Goal: Task Accomplishment & Management: Complete application form

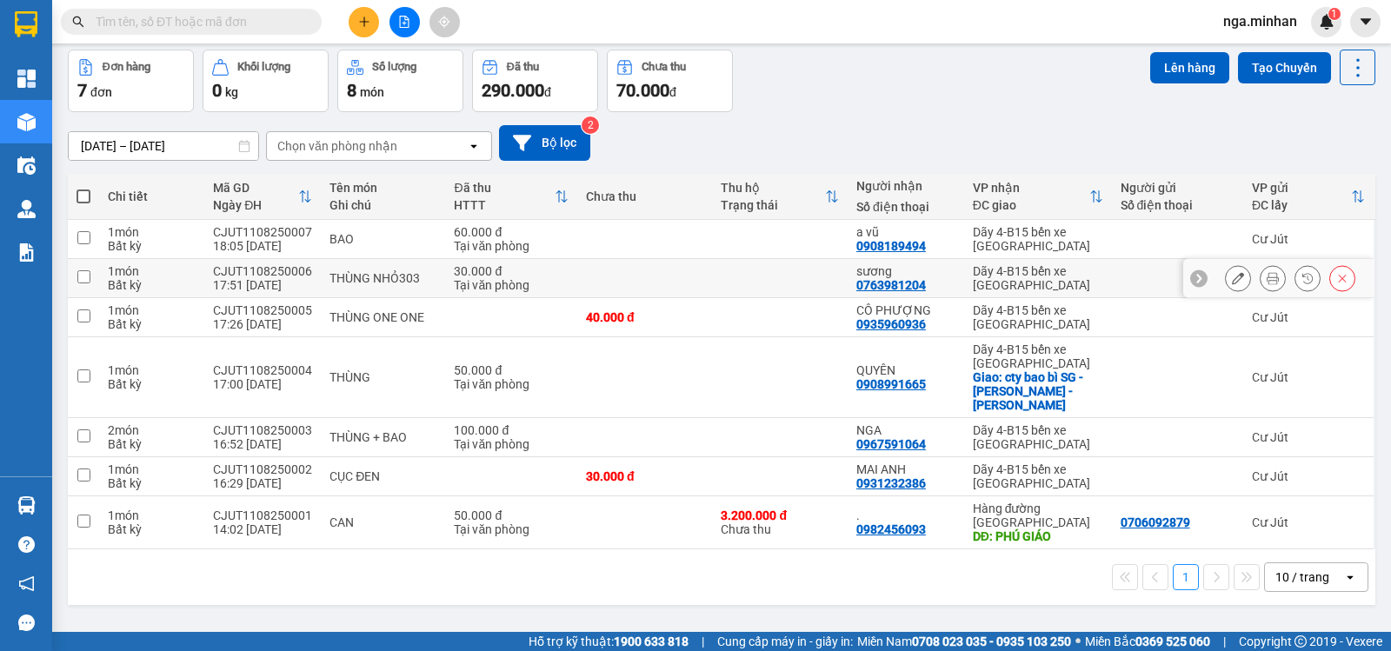
scroll to position [80, 0]
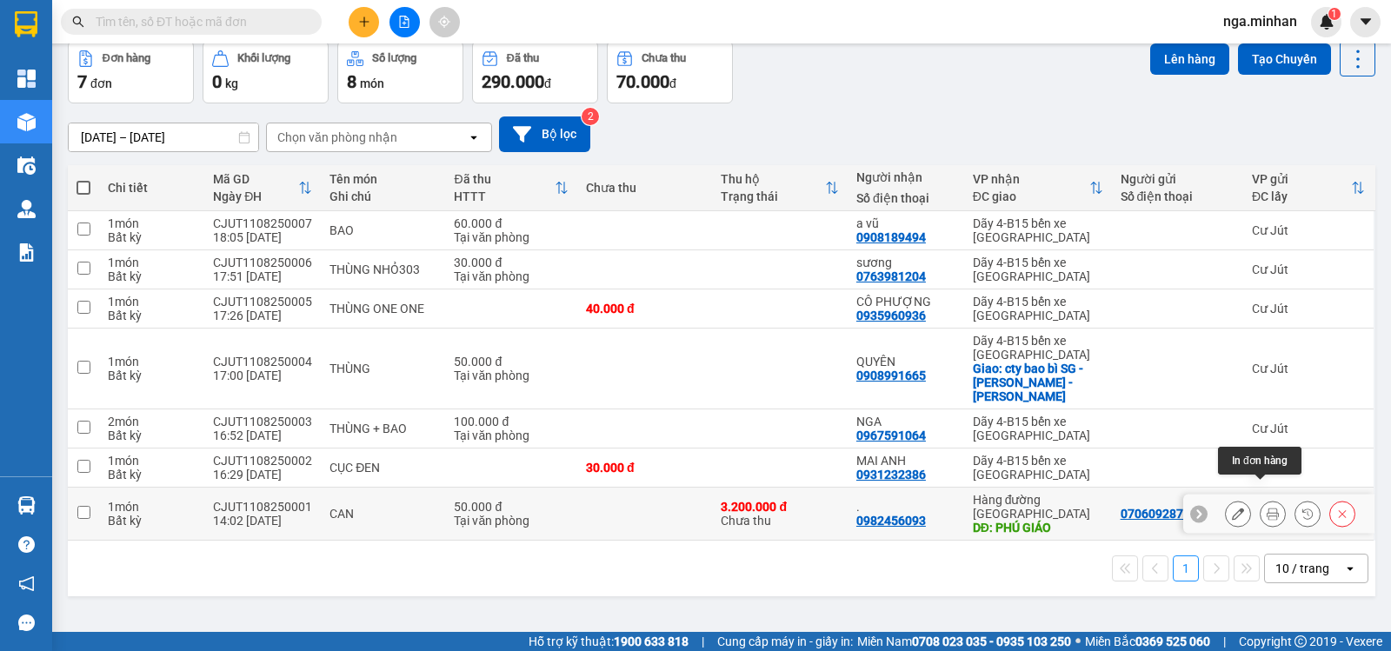
click at [1267, 508] on icon at bounding box center [1273, 514] width 12 height 12
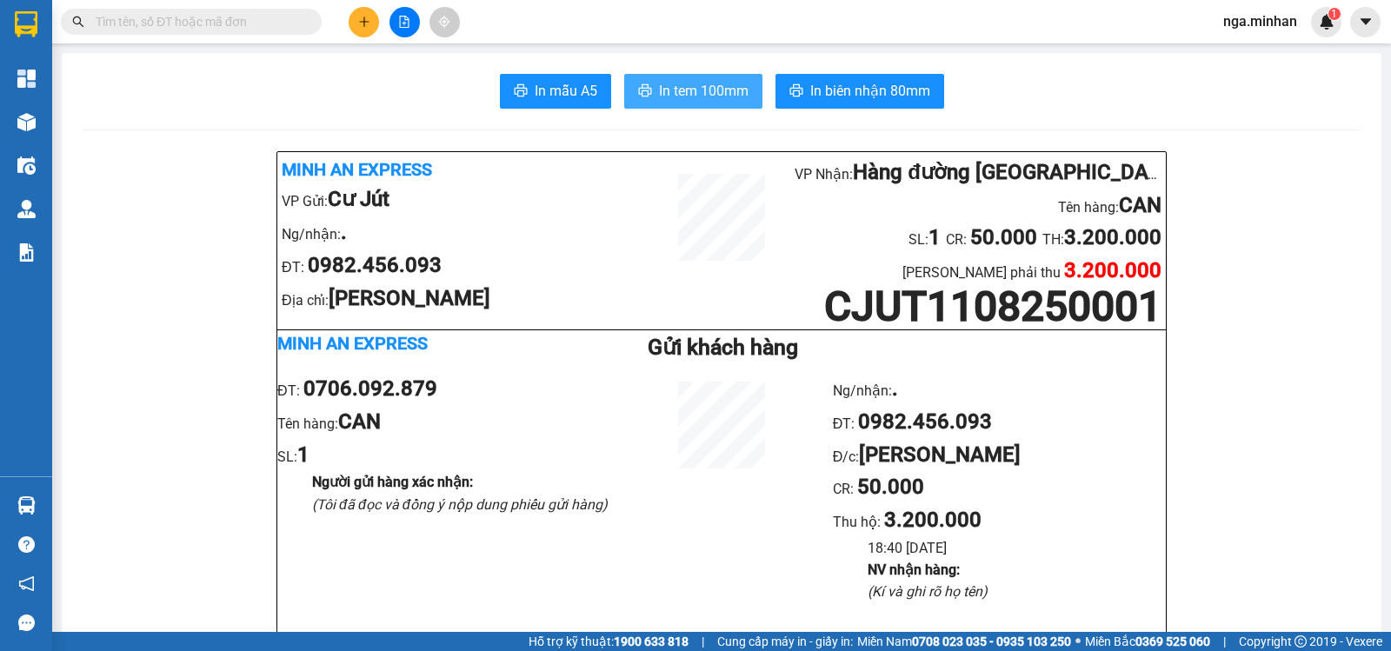
click at [669, 85] on span "In tem 100mm" at bounding box center [704, 91] width 90 height 22
click at [247, 23] on input "text" at bounding box center [198, 21] width 205 height 19
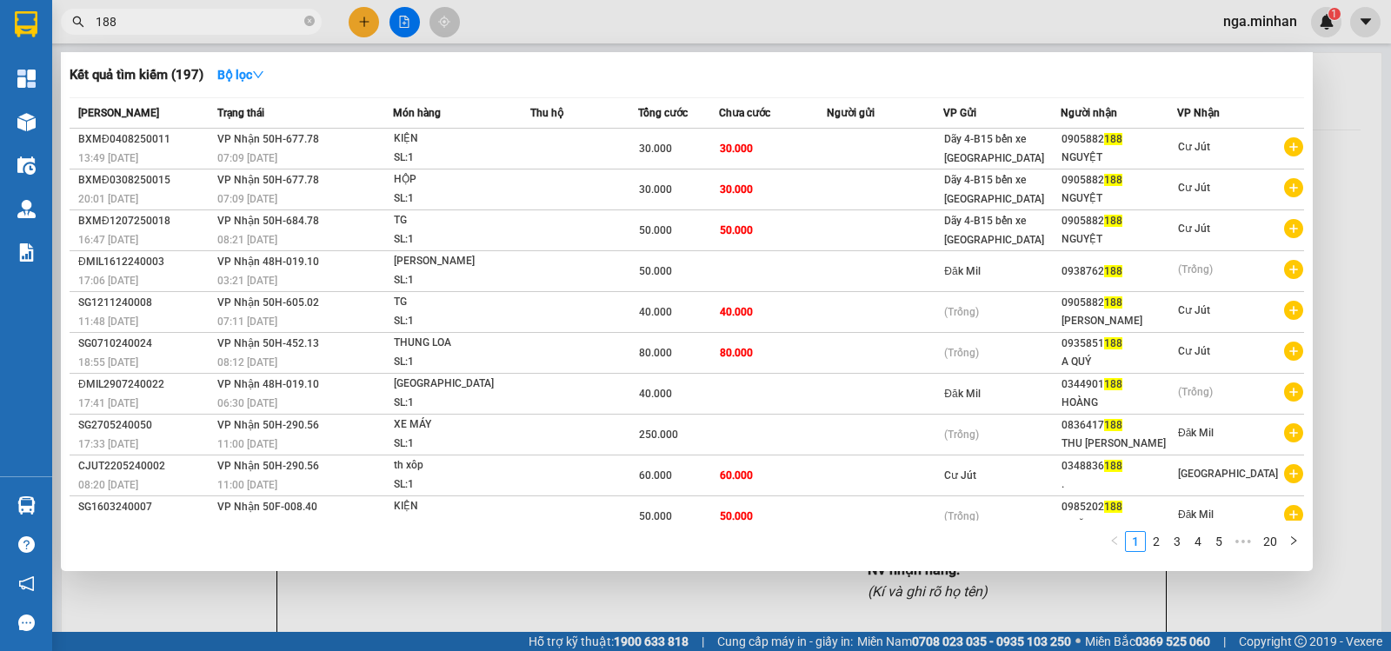
type input "188"
click at [356, 25] on div at bounding box center [695, 325] width 1391 height 651
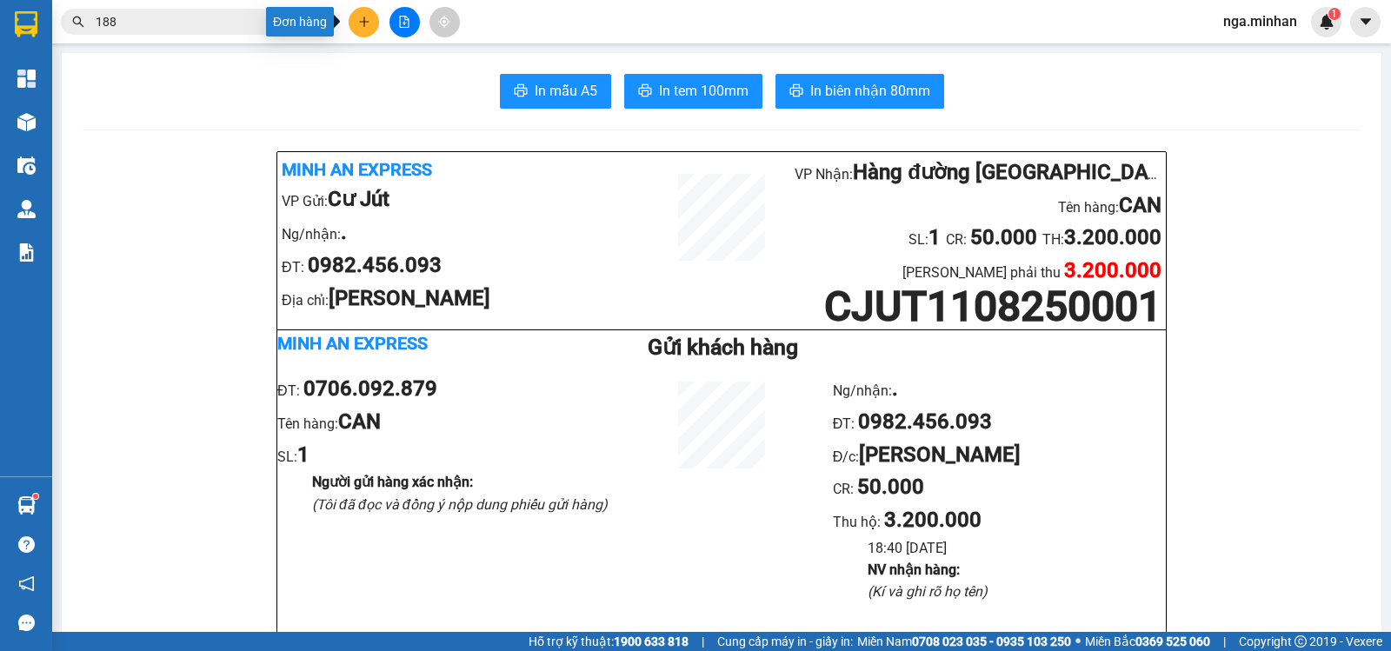
click at [353, 15] on button at bounding box center [364, 22] width 30 height 30
click at [418, 70] on div "Tạo đơn hàng" at bounding box center [433, 65] width 76 height 19
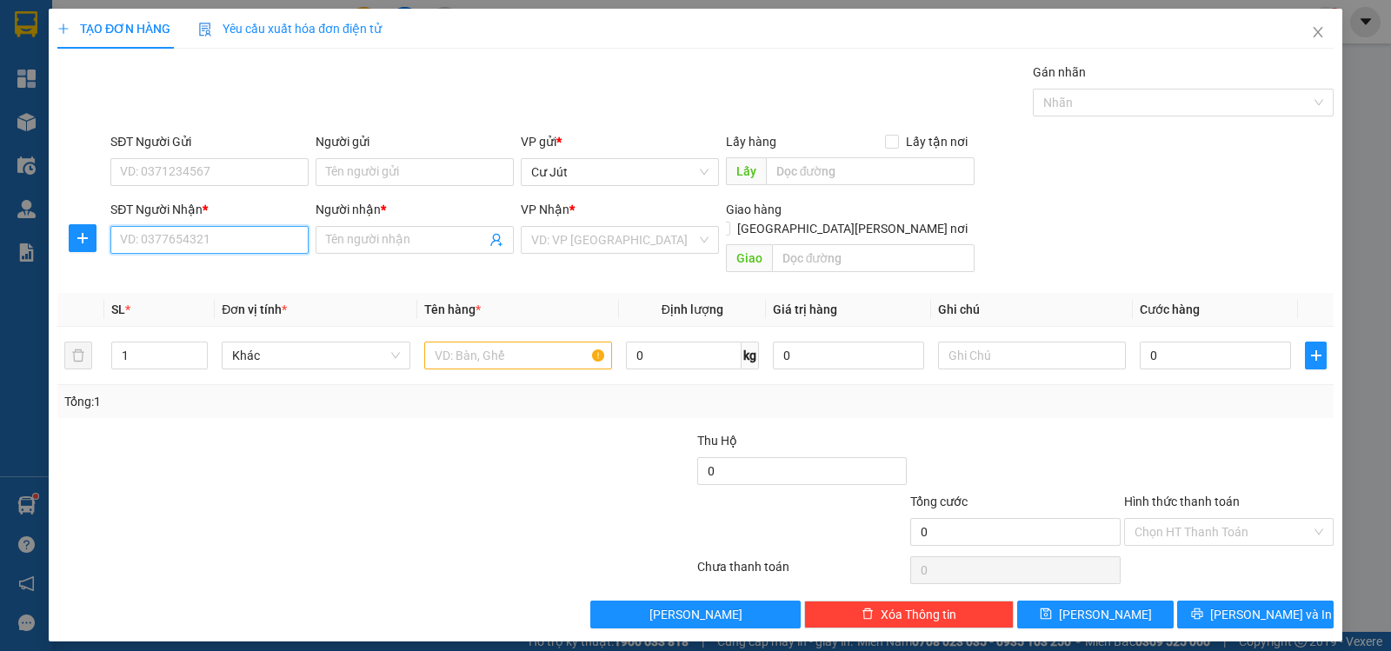
click at [266, 238] on input "SĐT Người Nhận *" at bounding box center [209, 240] width 198 height 28
click at [326, 296] on div "Transit Pickup Surcharge Ids Transit Deliver Surcharge Ids Transit Deliver Surc…" at bounding box center [695, 346] width 1276 height 566
click at [371, 237] on input "Người nhận *" at bounding box center [406, 239] width 160 height 19
type input "c"
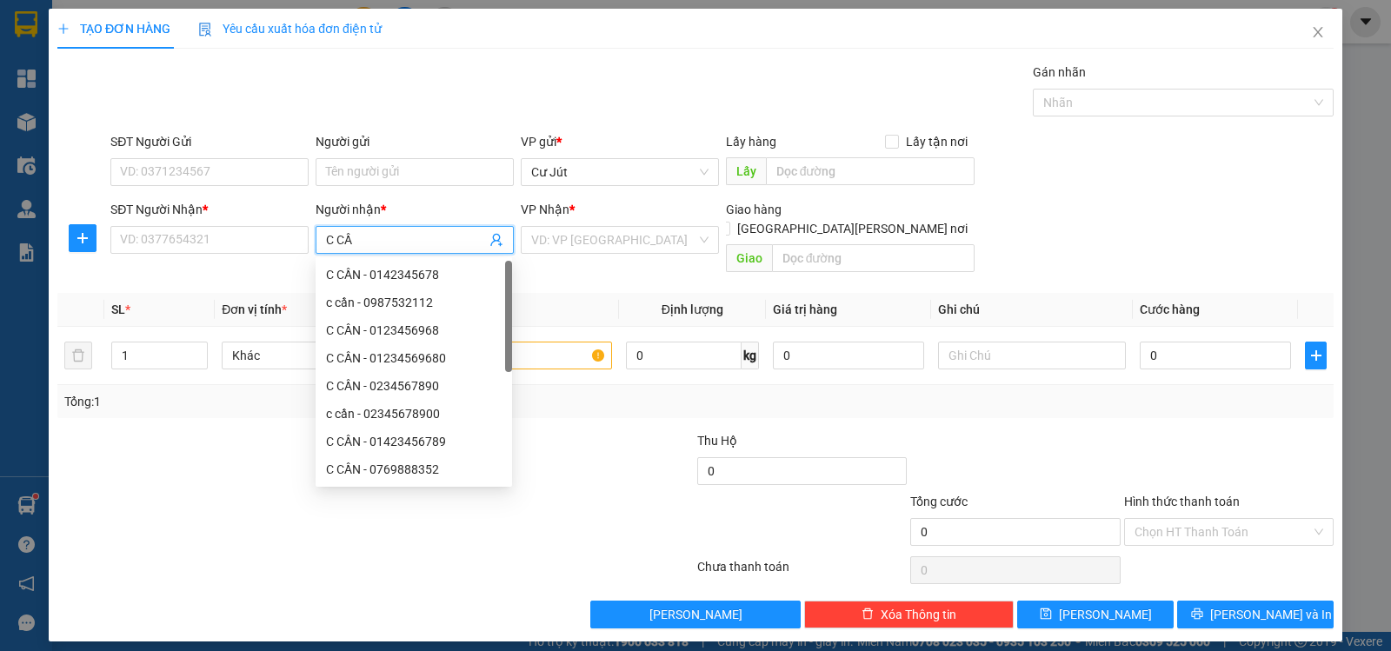
type input "C CẦN"
click at [374, 274] on div "C CẦN - 0142345678" at bounding box center [414, 274] width 176 height 19
type input "0142345678"
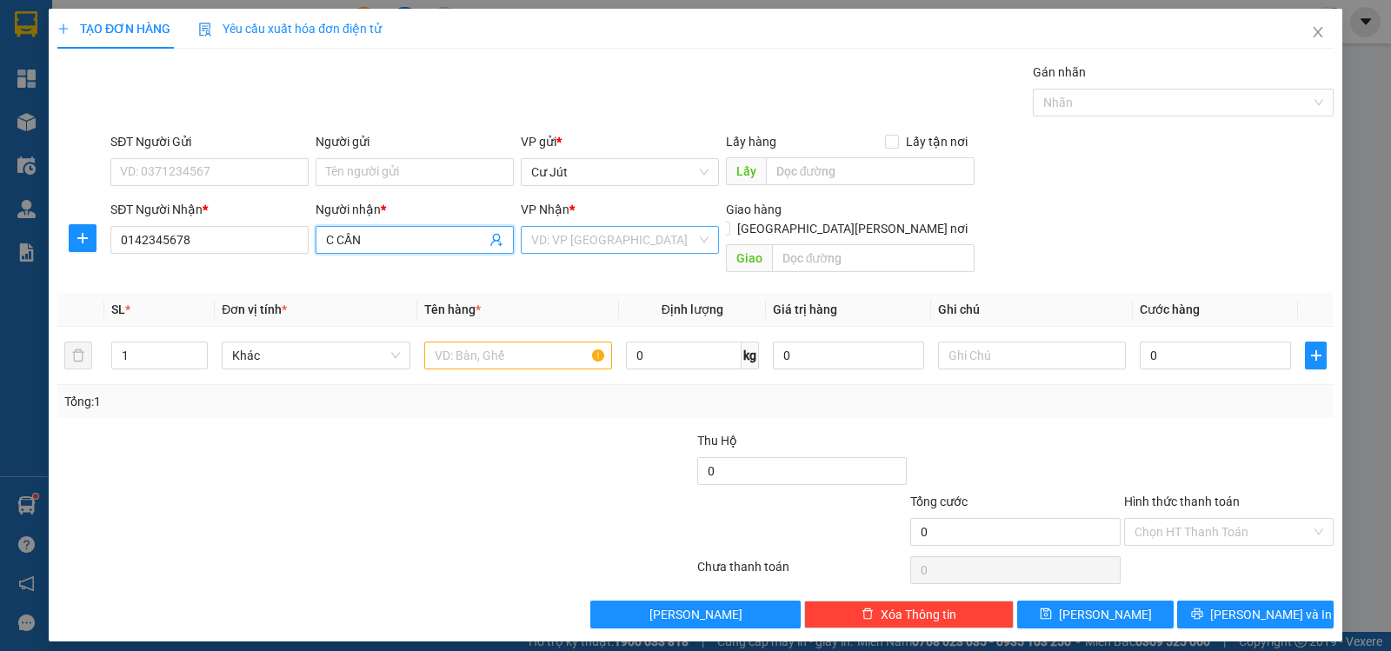
type input "C CẦN"
click at [608, 250] on input "search" at bounding box center [613, 240] width 165 height 26
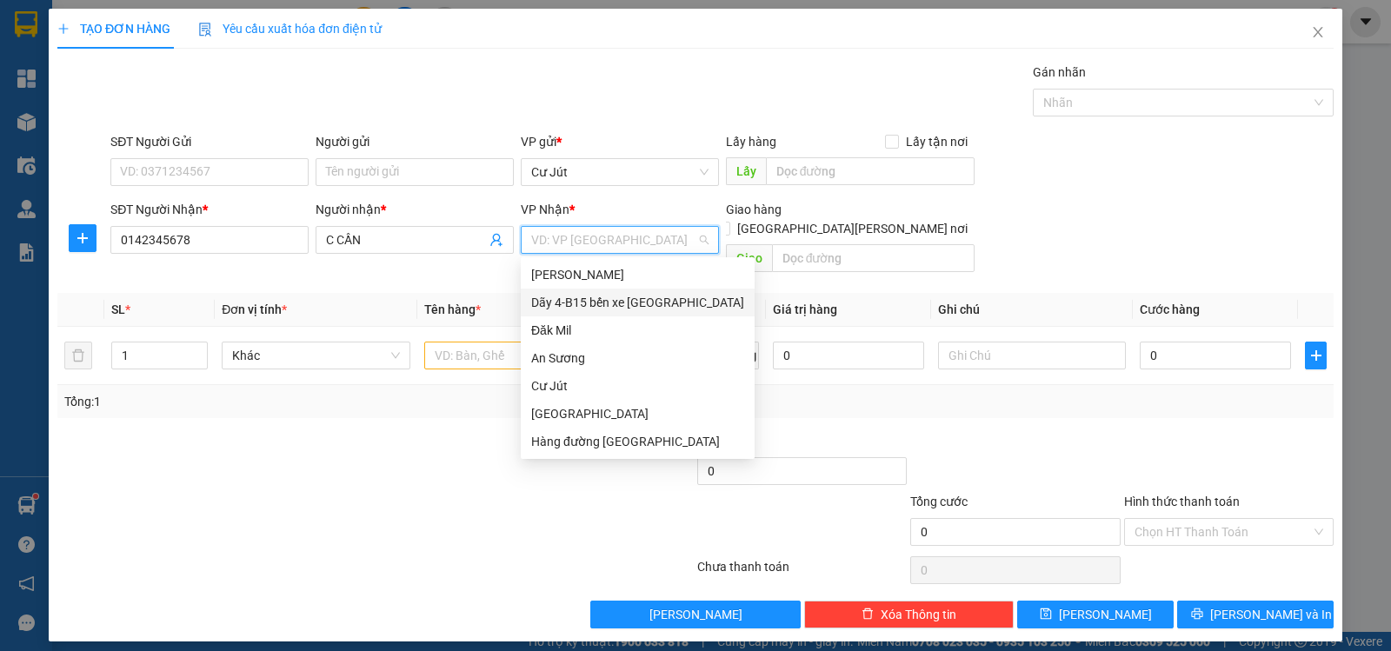
click at [625, 310] on div "Dãy 4-B15 bến xe [GEOGRAPHIC_DATA]" at bounding box center [637, 302] width 213 height 19
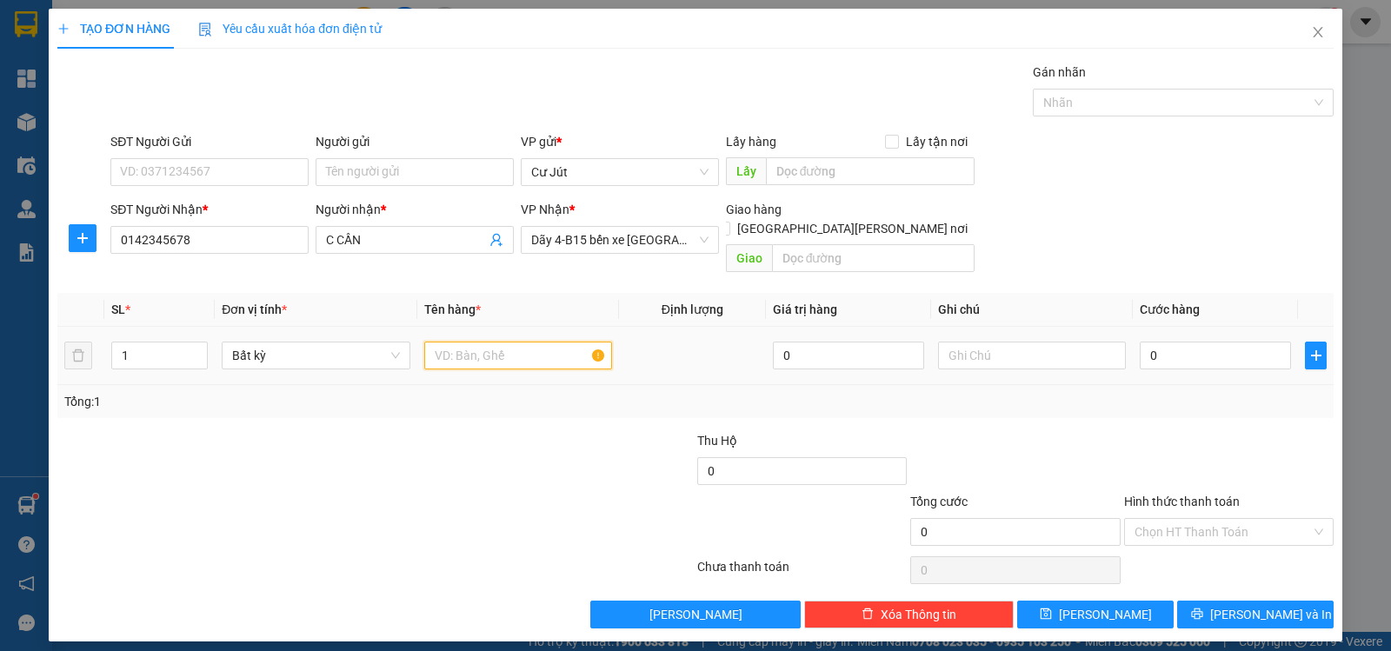
click at [505, 342] on input "text" at bounding box center [518, 356] width 188 height 28
type input "THÙNG"
click at [1162, 342] on input "0" at bounding box center [1215, 356] width 151 height 28
type input "5"
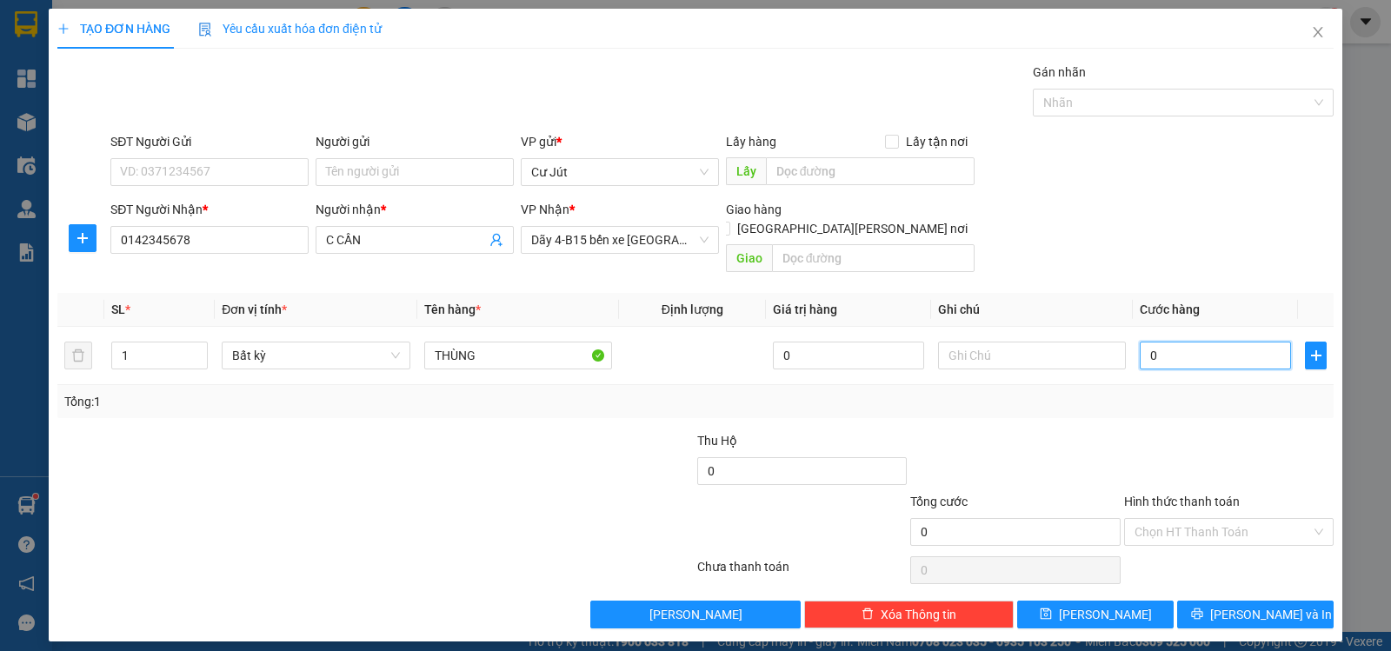
type input "5"
type input "50"
type input "50.000"
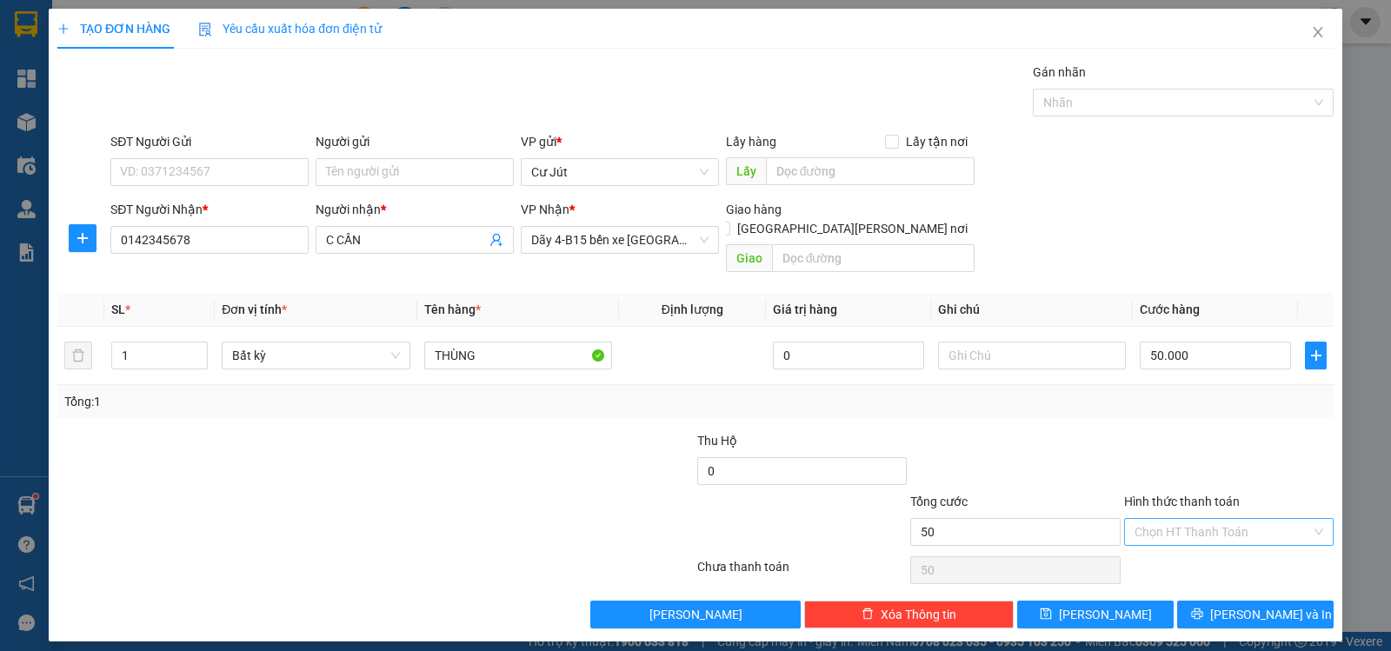
type input "50.000"
drag, startPoint x: 1201, startPoint y: 515, endPoint x: 1190, endPoint y: 517, distance: 10.8
click at [1199, 519] on input "Hình thức thanh toán" at bounding box center [1223, 532] width 176 height 26
click at [1184, 550] on div "Tại văn phòng" at bounding box center [1229, 547] width 189 height 19
type input "0"
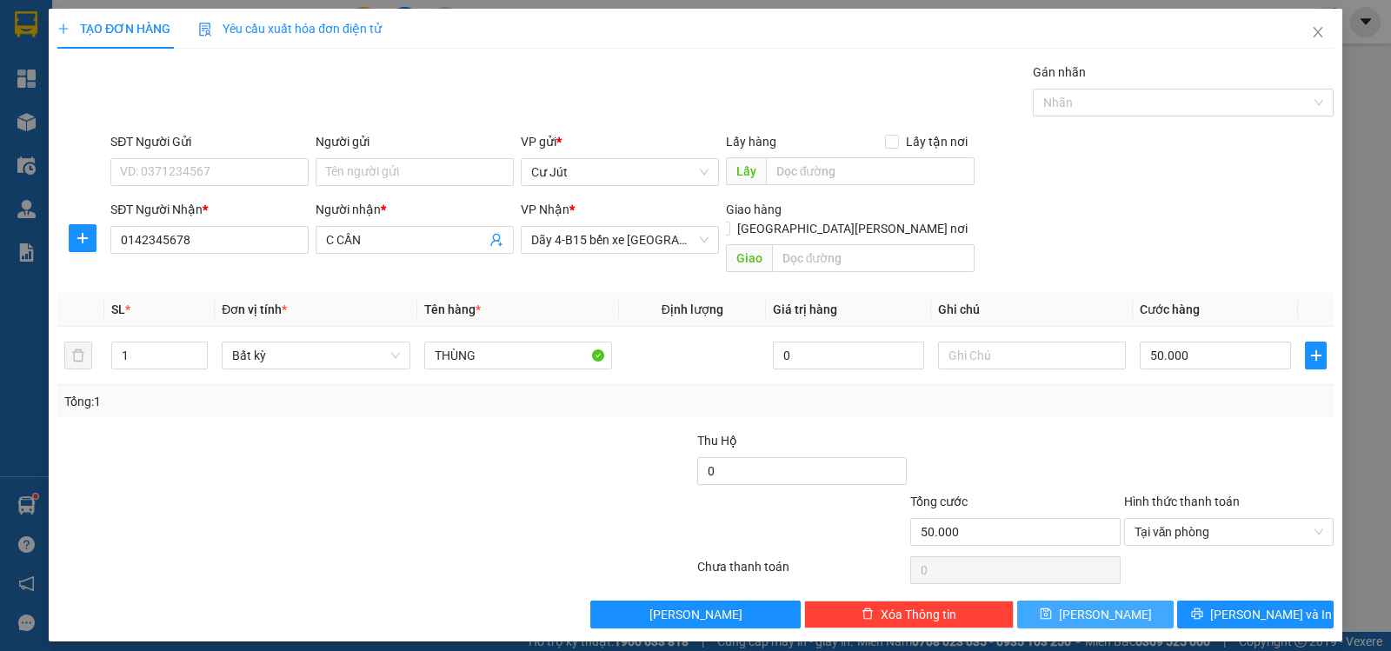
click at [1115, 601] on button "[PERSON_NAME]" at bounding box center [1095, 615] width 156 height 28
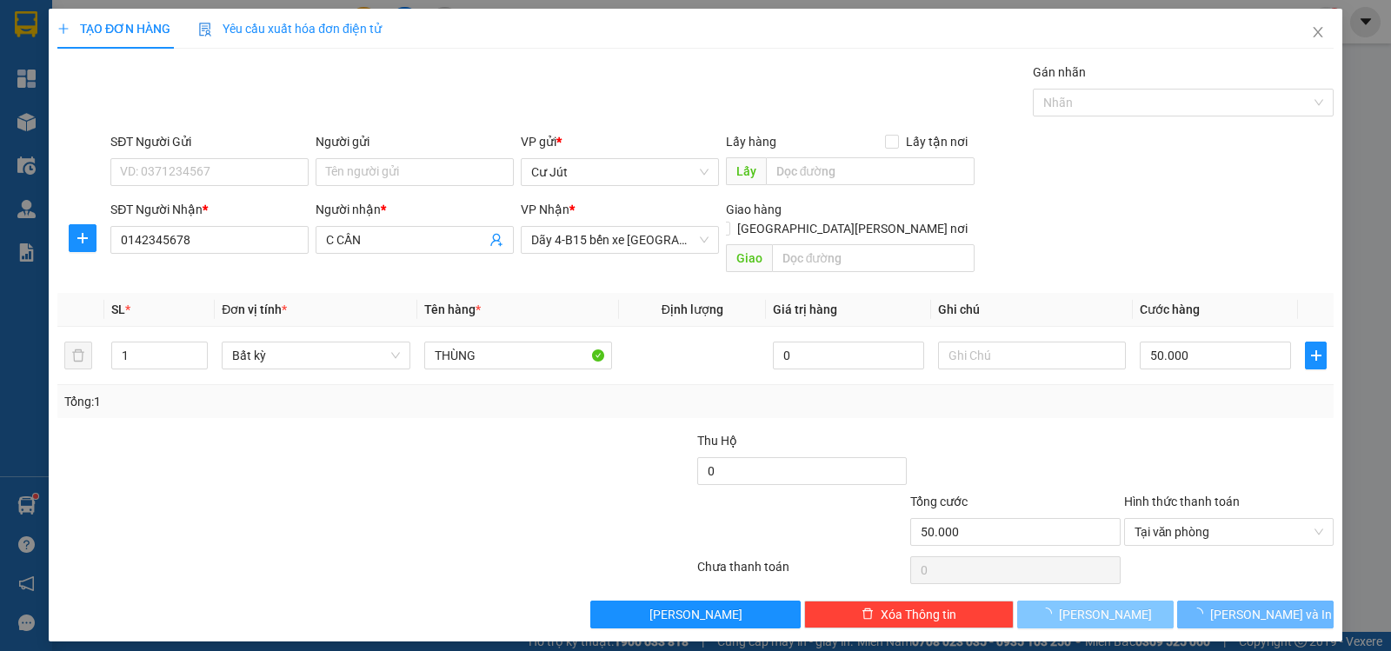
type input "0"
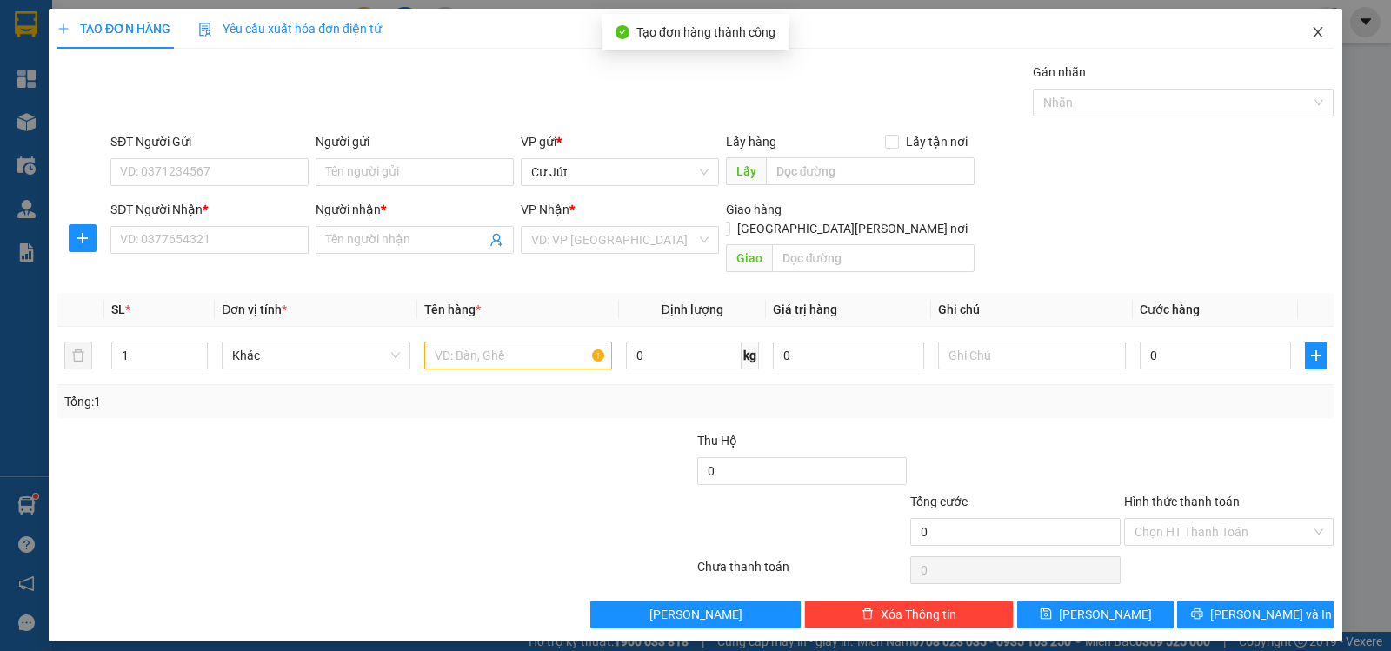
click at [1318, 31] on icon "close" at bounding box center [1318, 32] width 14 height 14
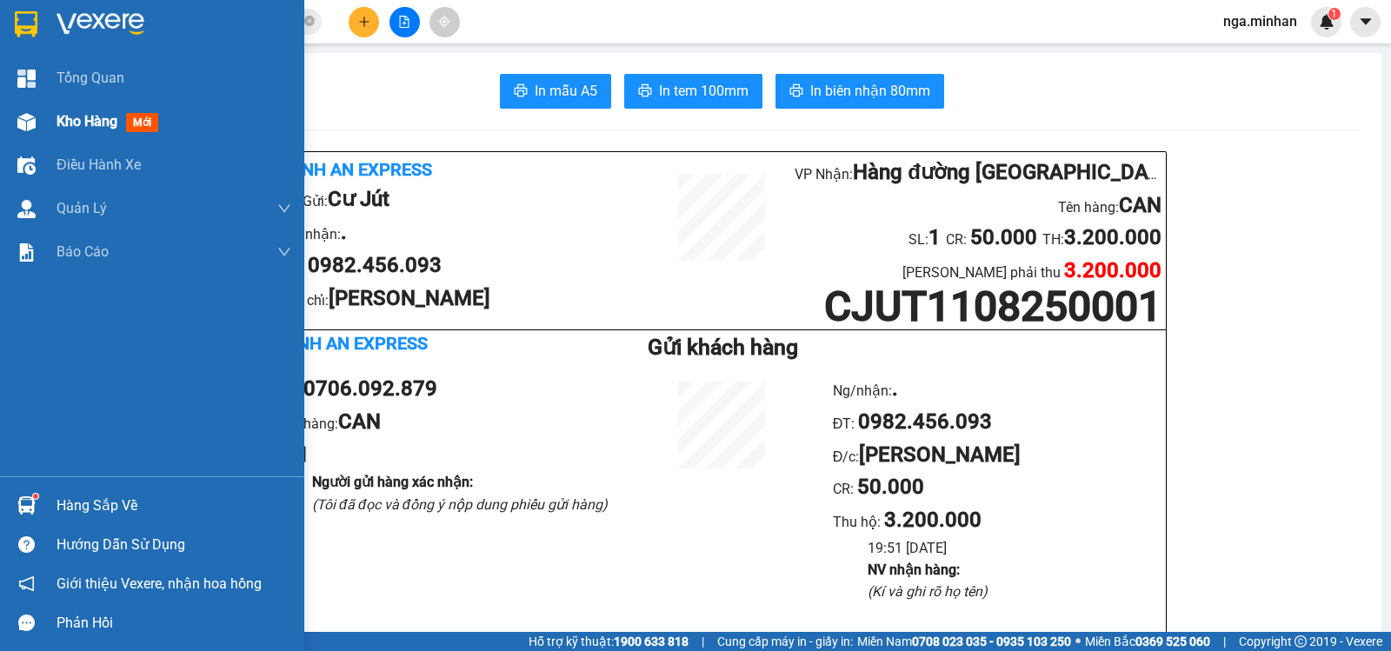
click at [72, 124] on span "Kho hàng" at bounding box center [87, 121] width 61 height 17
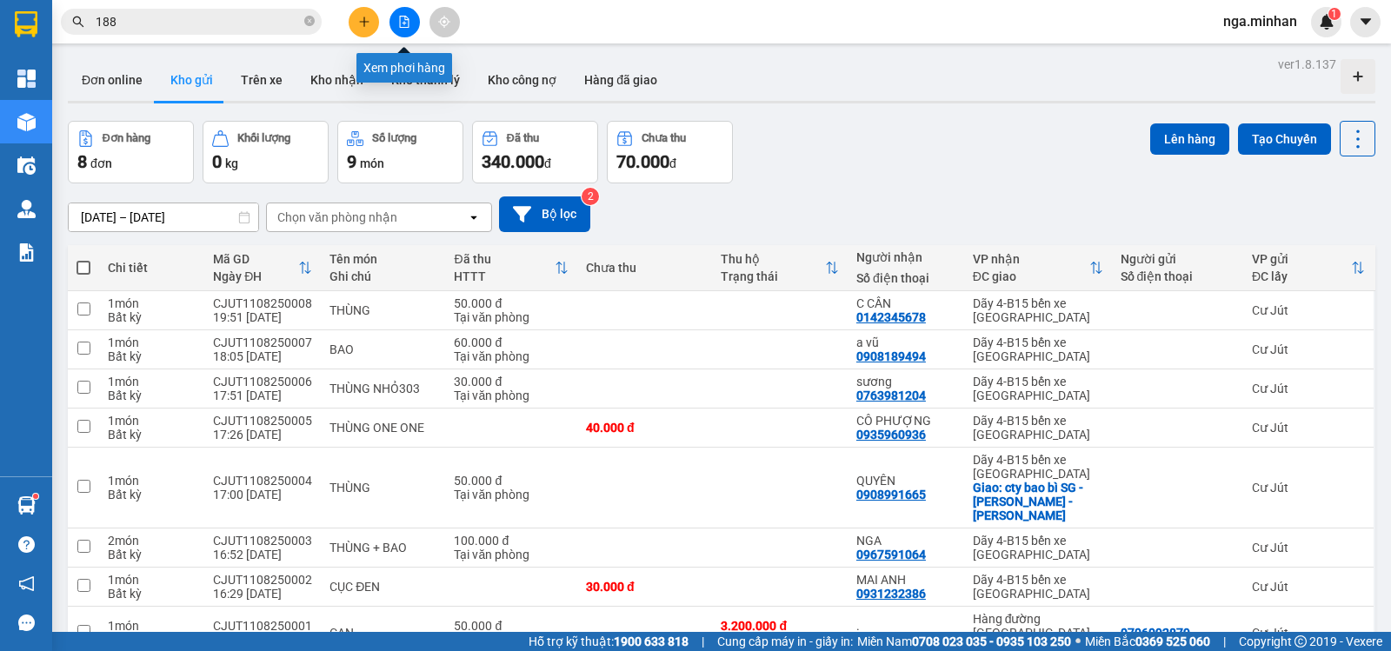
click at [406, 21] on icon "file-add" at bounding box center [404, 22] width 12 height 12
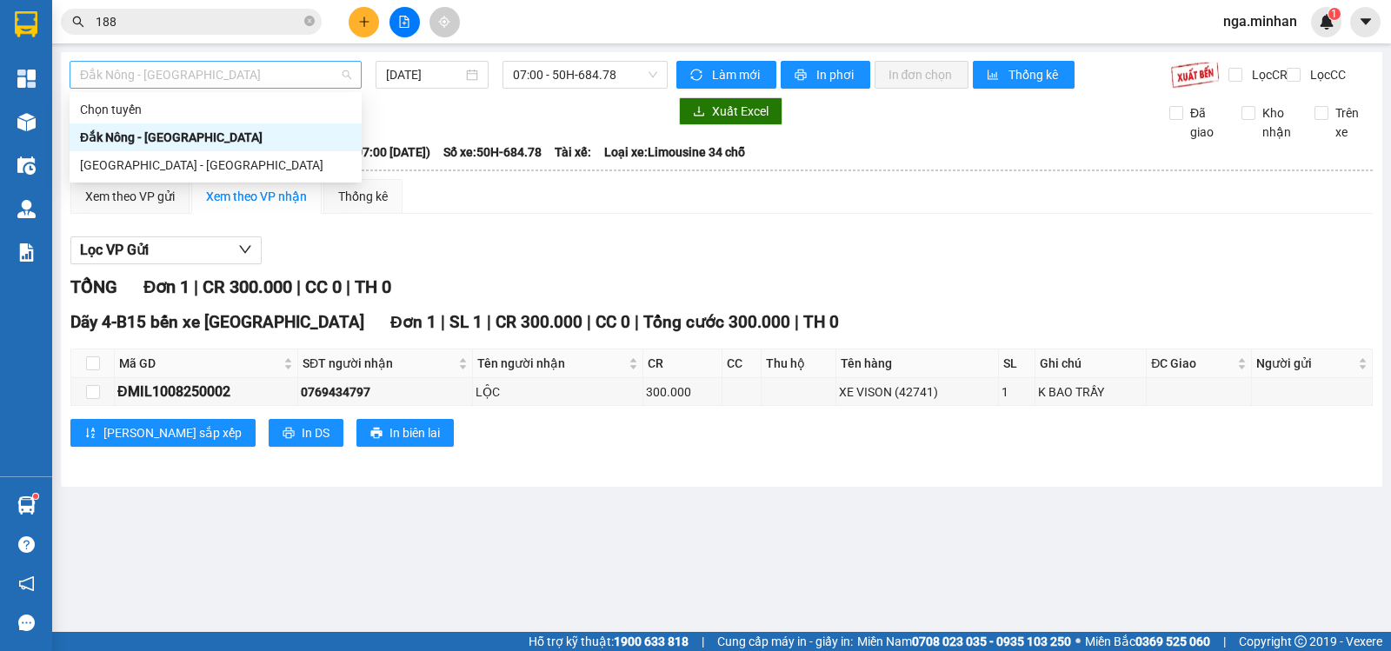
click at [196, 77] on span "Đắk Nông - Sài Gòn" at bounding box center [215, 75] width 271 height 26
click at [183, 158] on div "Sài Gòn - Đắk Nông" at bounding box center [215, 165] width 271 height 19
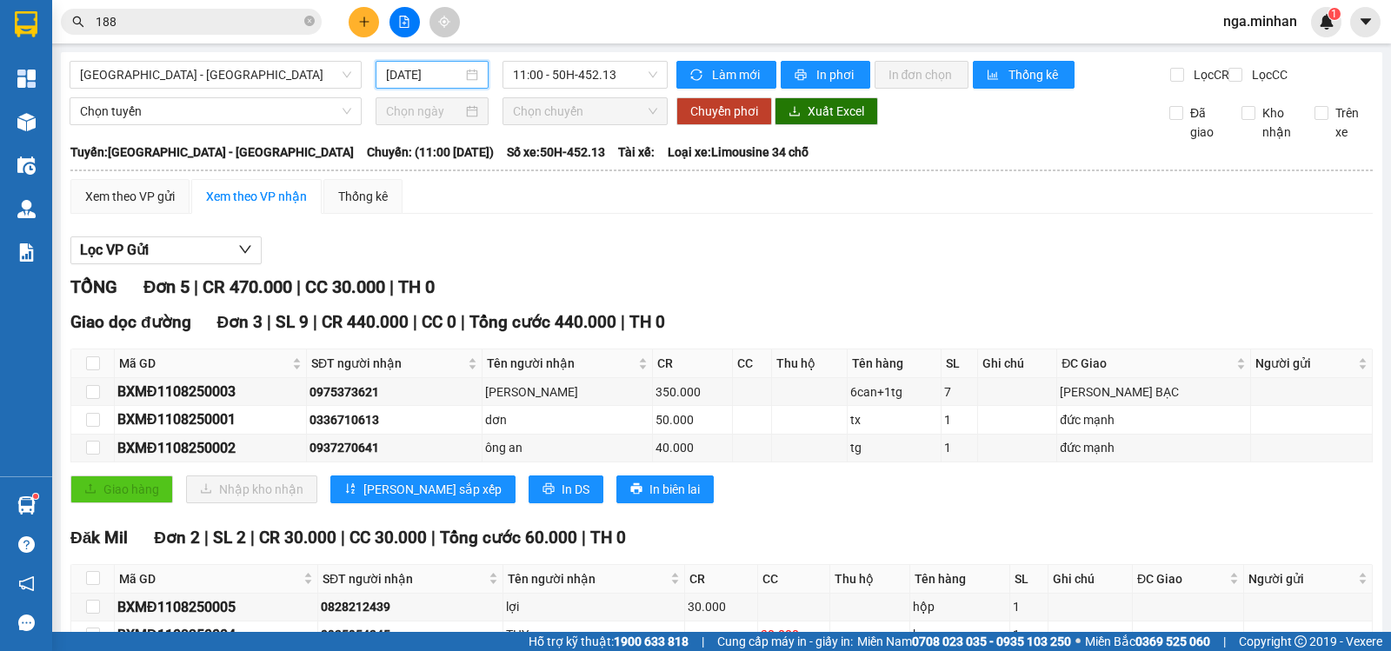
click at [403, 70] on input "11/08/2025" at bounding box center [424, 74] width 77 height 19
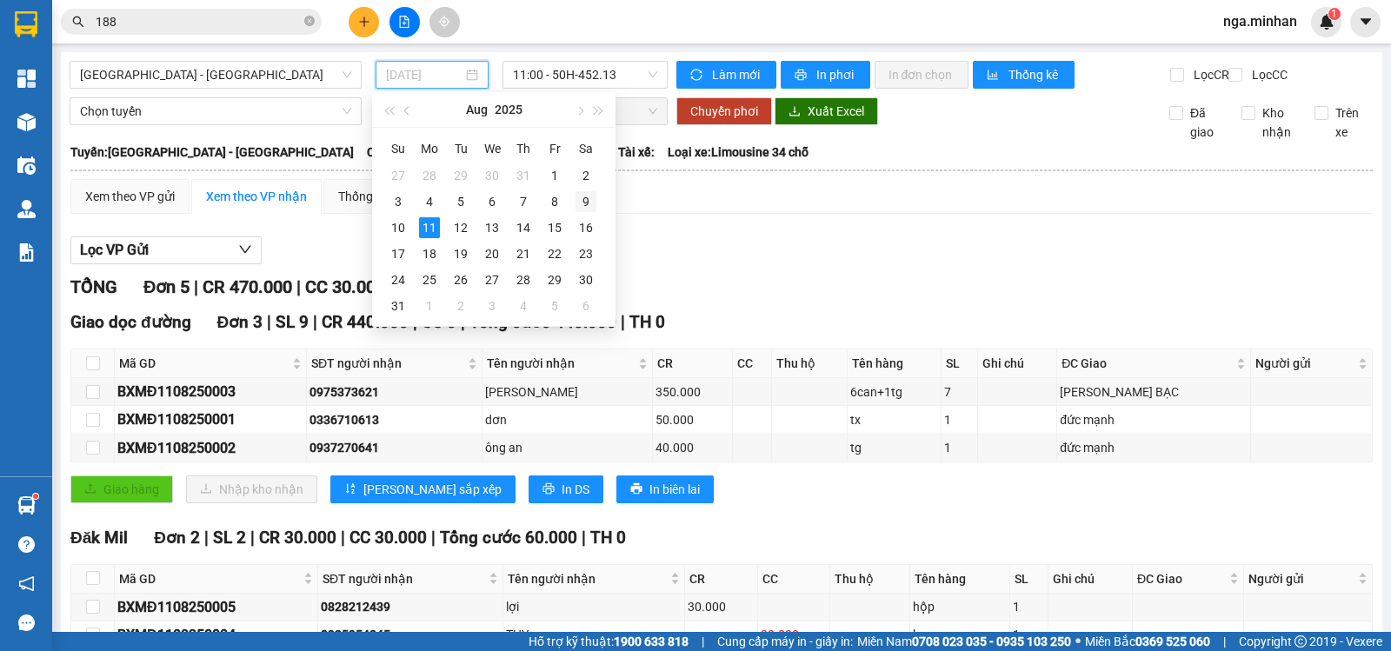
click at [579, 202] on div "9" at bounding box center [586, 201] width 21 height 21
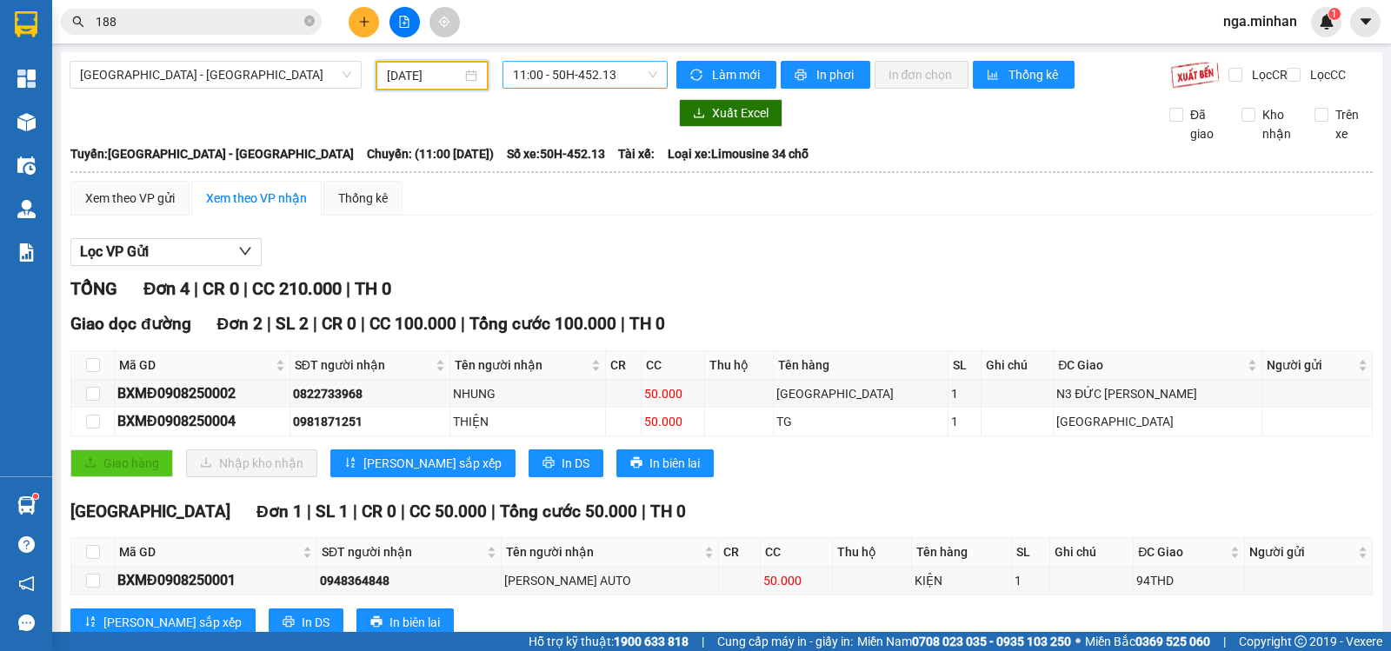
click at [596, 67] on span "11:00 - 50H-452.13" at bounding box center [584, 75] width 143 height 26
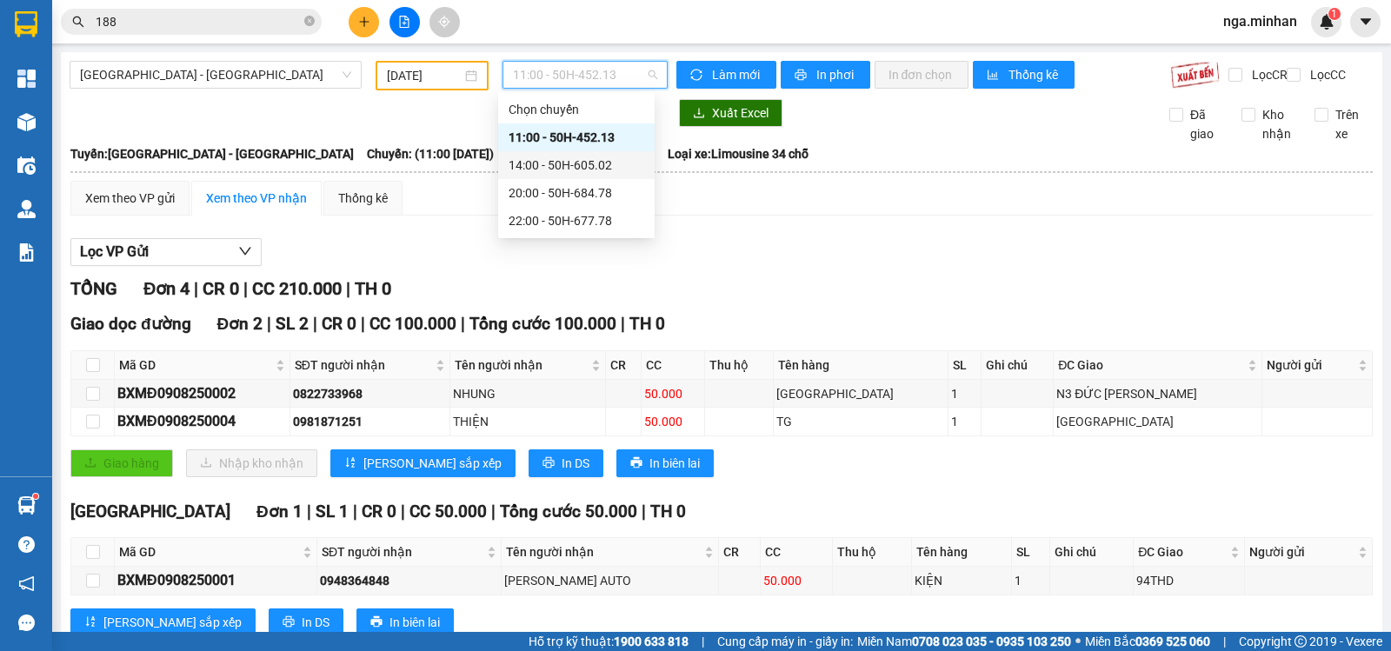
click at [612, 166] on div "14:00 - 50H-605.02" at bounding box center [577, 165] width 136 height 19
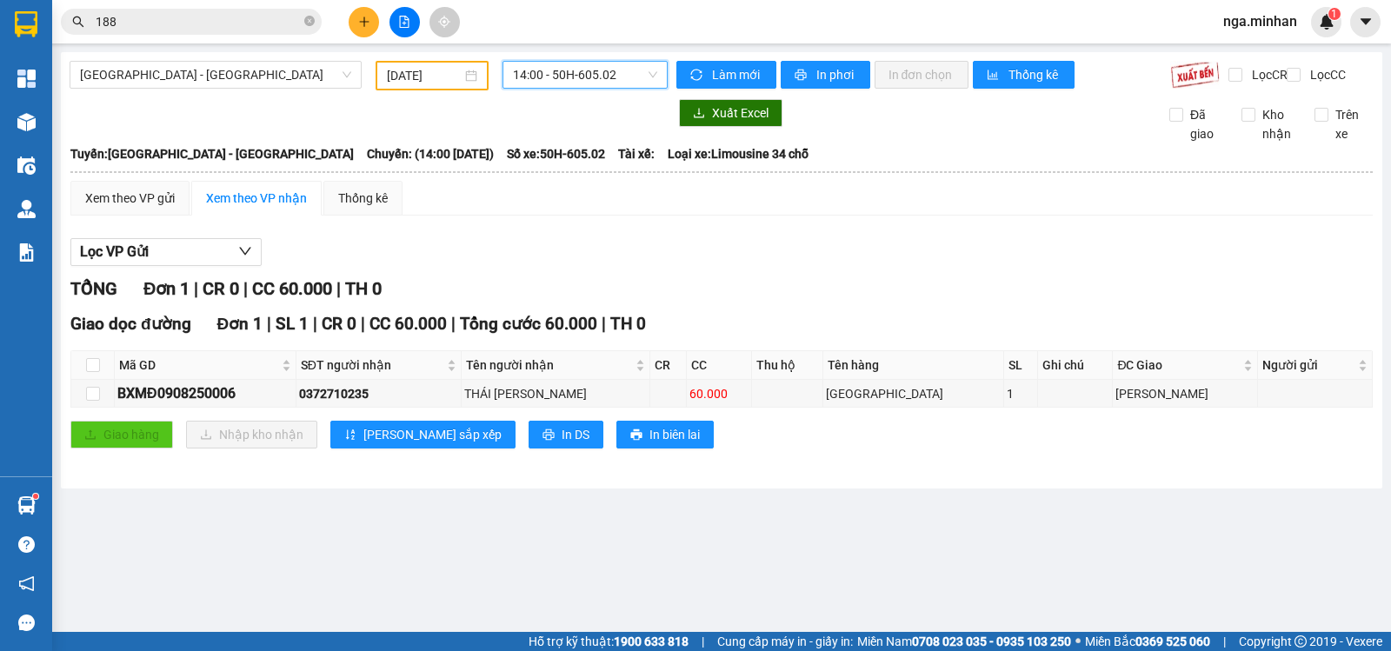
click at [529, 113] on body "Kết quả tìm kiếm ( 197 ) Bộ lọc Mã ĐH Trạng thái Món hàng Thu hộ Tổng cước Chưa…" at bounding box center [695, 325] width 1391 height 651
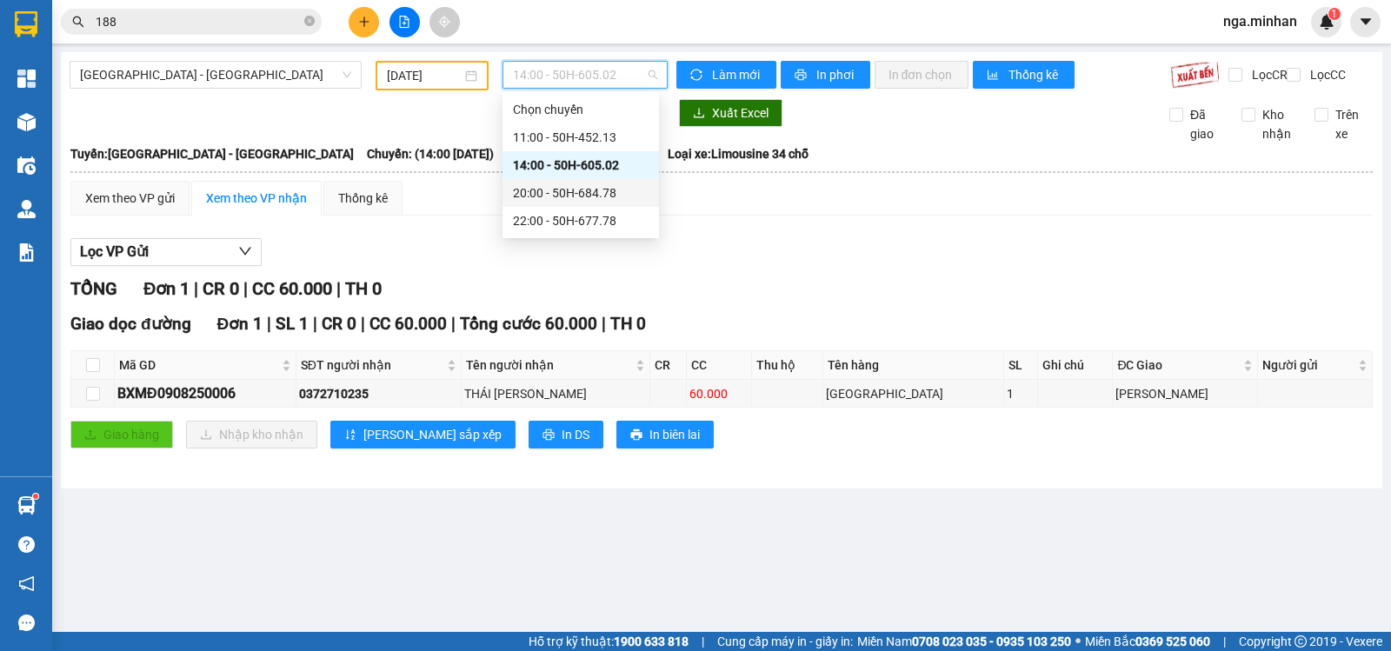
click at [578, 199] on div "20:00 - 50H-684.78" at bounding box center [581, 192] width 136 height 19
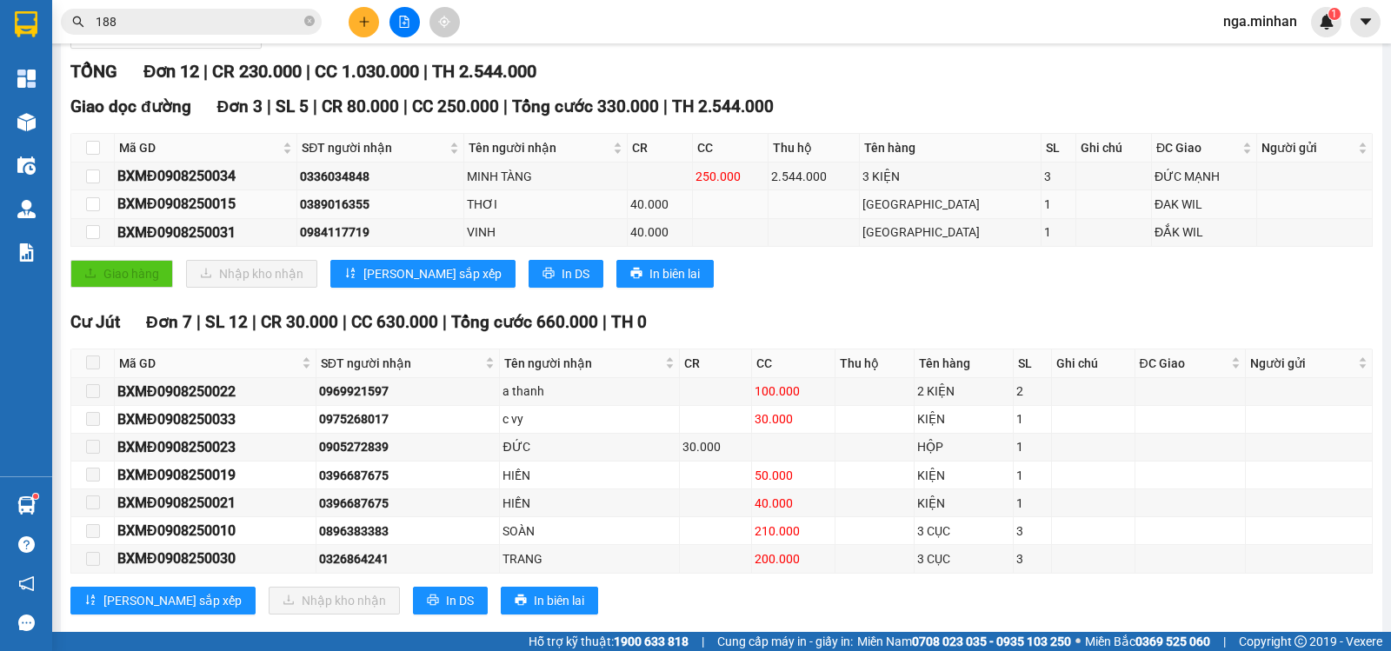
scroll to position [463, 0]
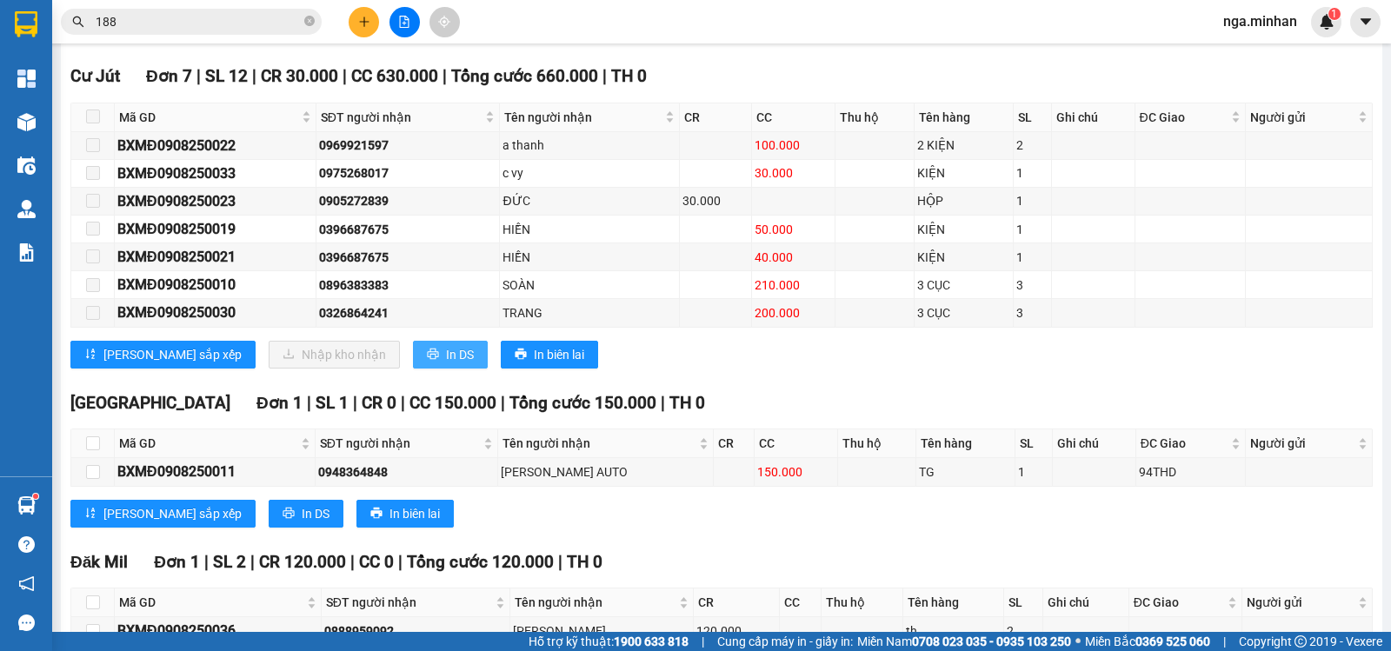
click at [446, 363] on span "In DS" at bounding box center [460, 354] width 28 height 19
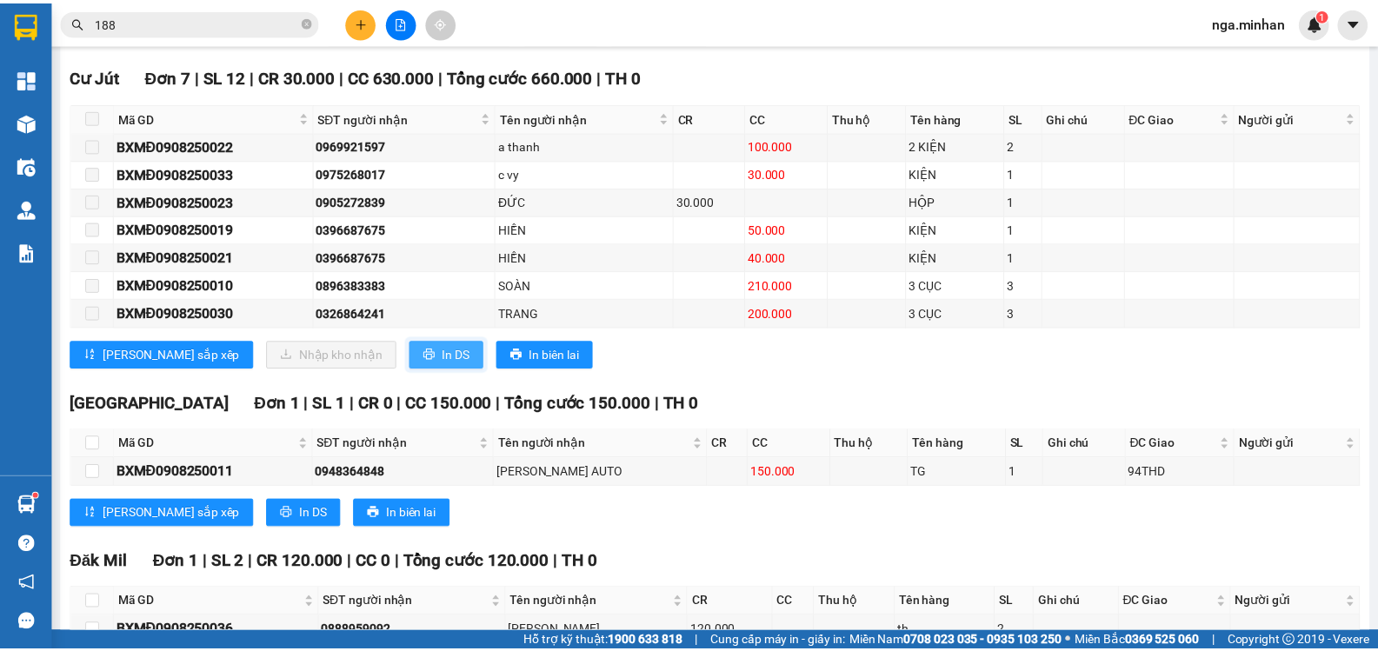
scroll to position [0, 0]
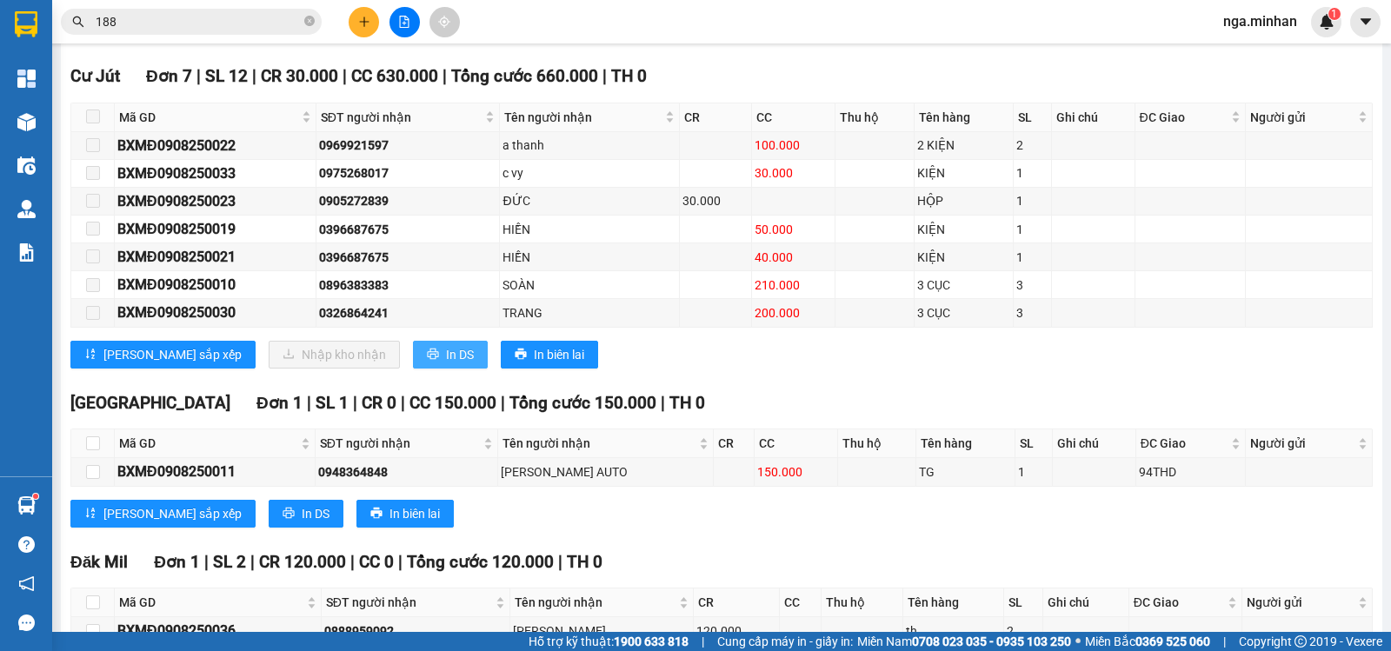
click at [446, 358] on span "In DS" at bounding box center [460, 354] width 28 height 19
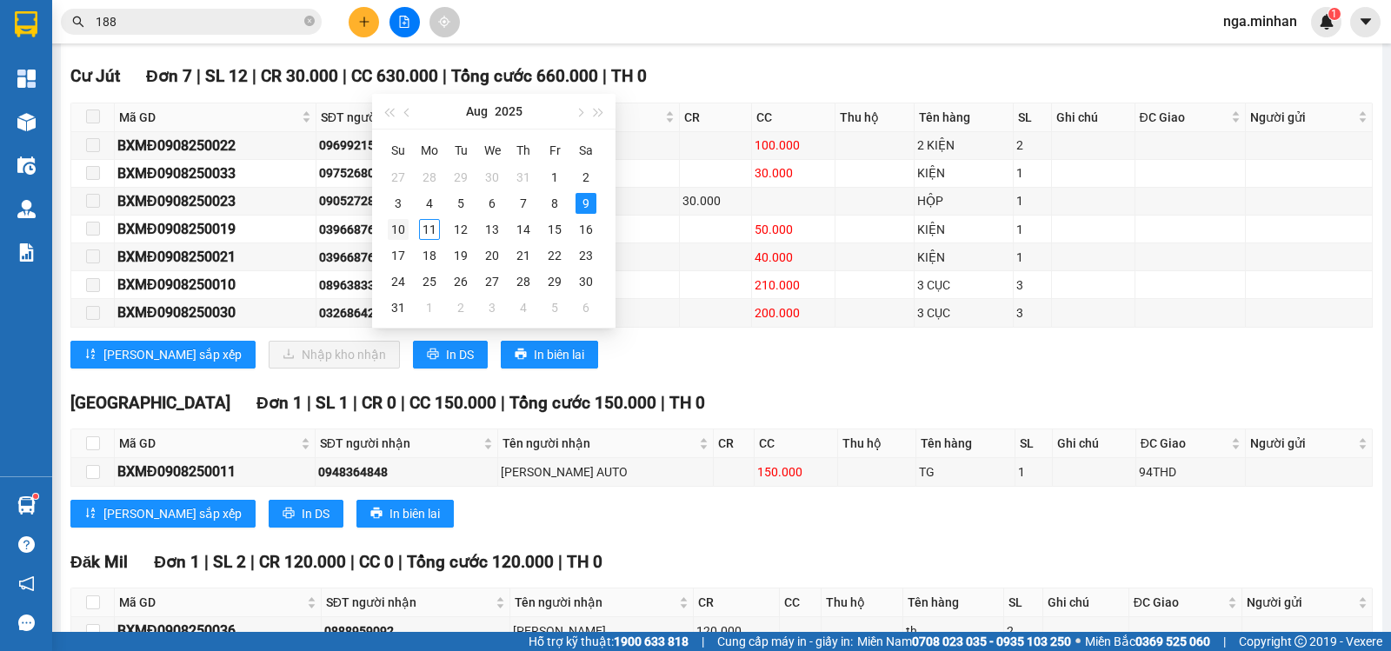
click at [398, 228] on div "10" at bounding box center [398, 229] width 21 height 21
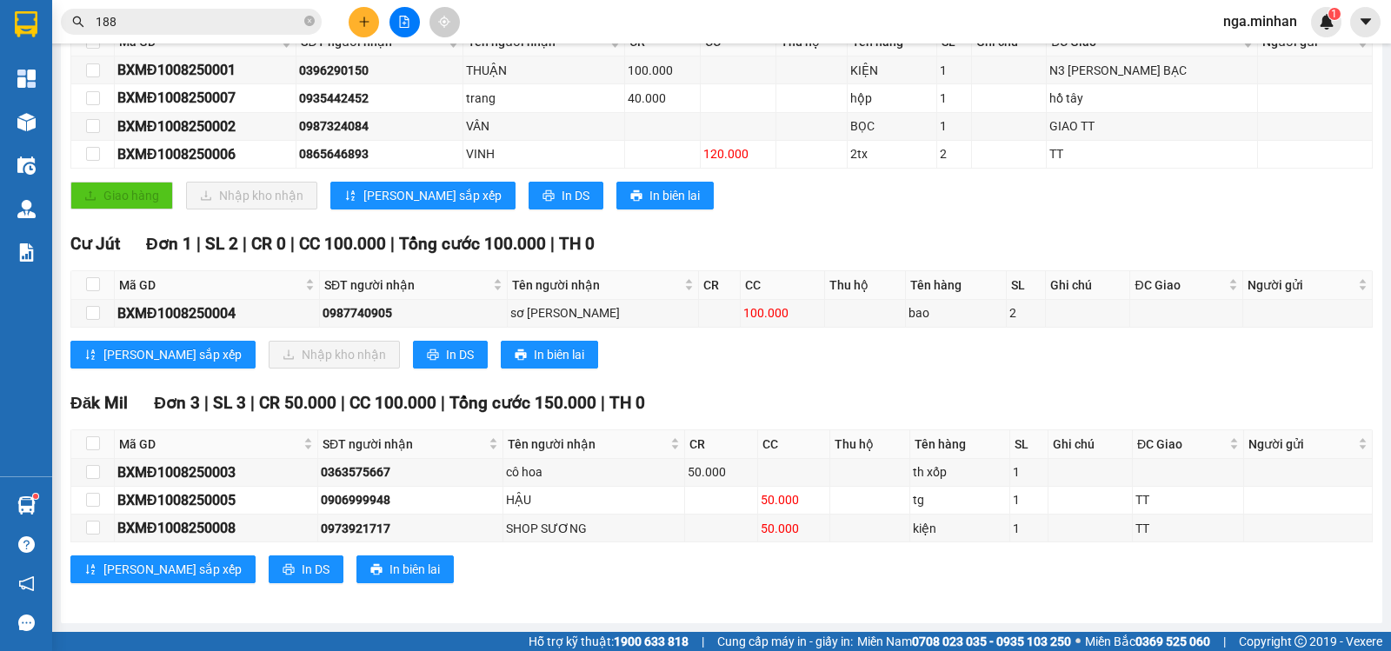
drag, startPoint x: 611, startPoint y: 81, endPoint x: 611, endPoint y: 103, distance: 22.6
click at [611, 103] on body "Kết quả tìm kiếm ( 197 ) Bộ lọc Mã ĐH Trạng thái Món hàng Thu hộ Tổng cước Chưa…" at bounding box center [695, 325] width 1391 height 651
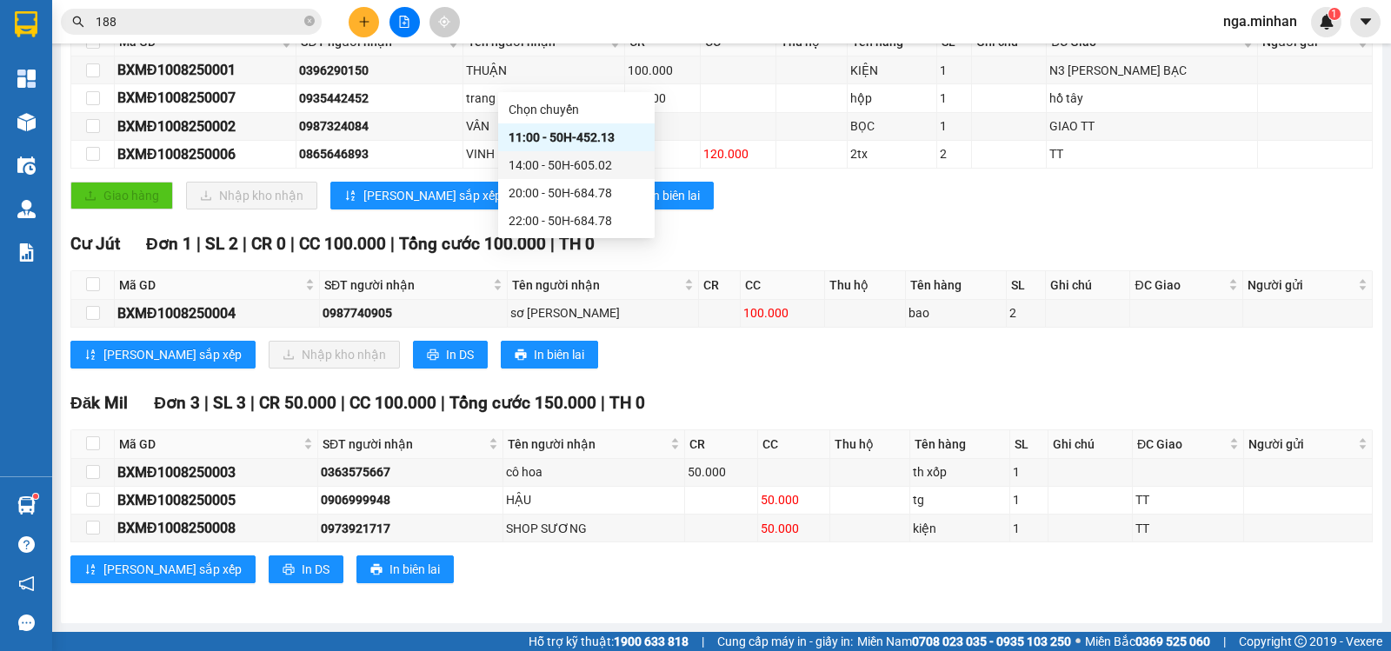
click at [565, 158] on div "14:00 - 50H-605.02" at bounding box center [577, 165] width 136 height 19
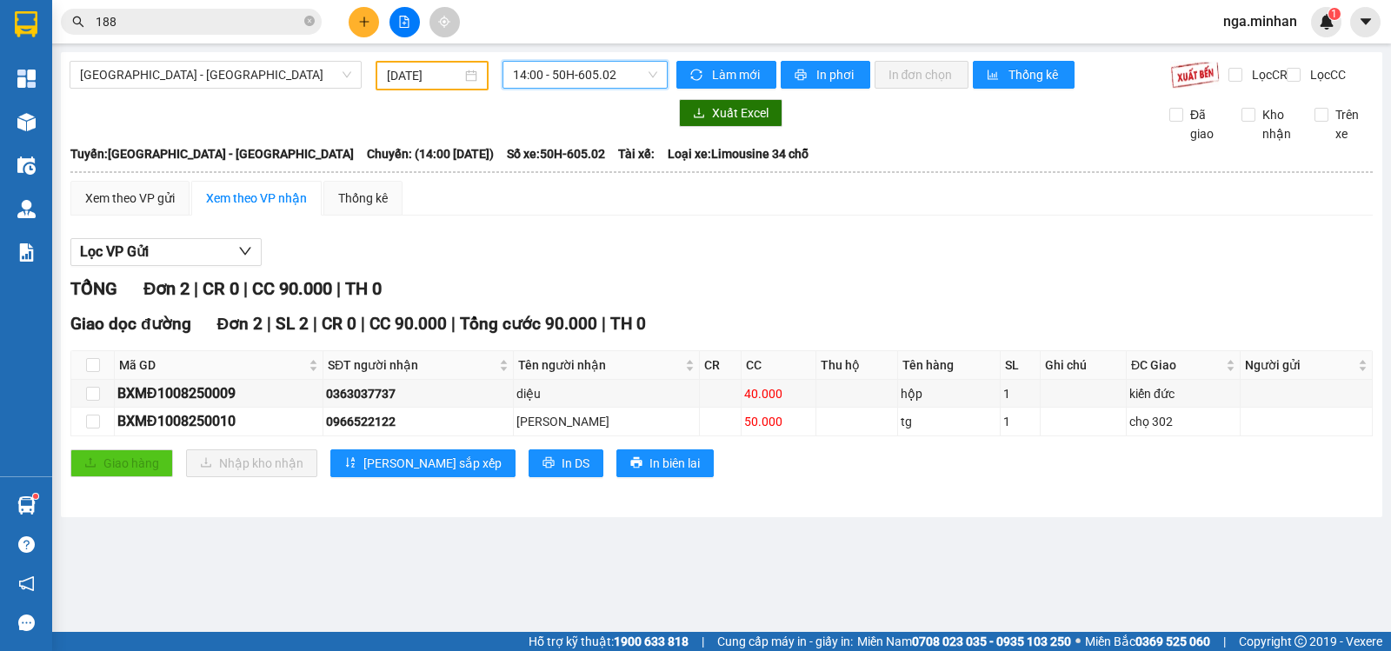
click at [563, 77] on span "14:00 - 50H-605.02" at bounding box center [584, 75] width 143 height 26
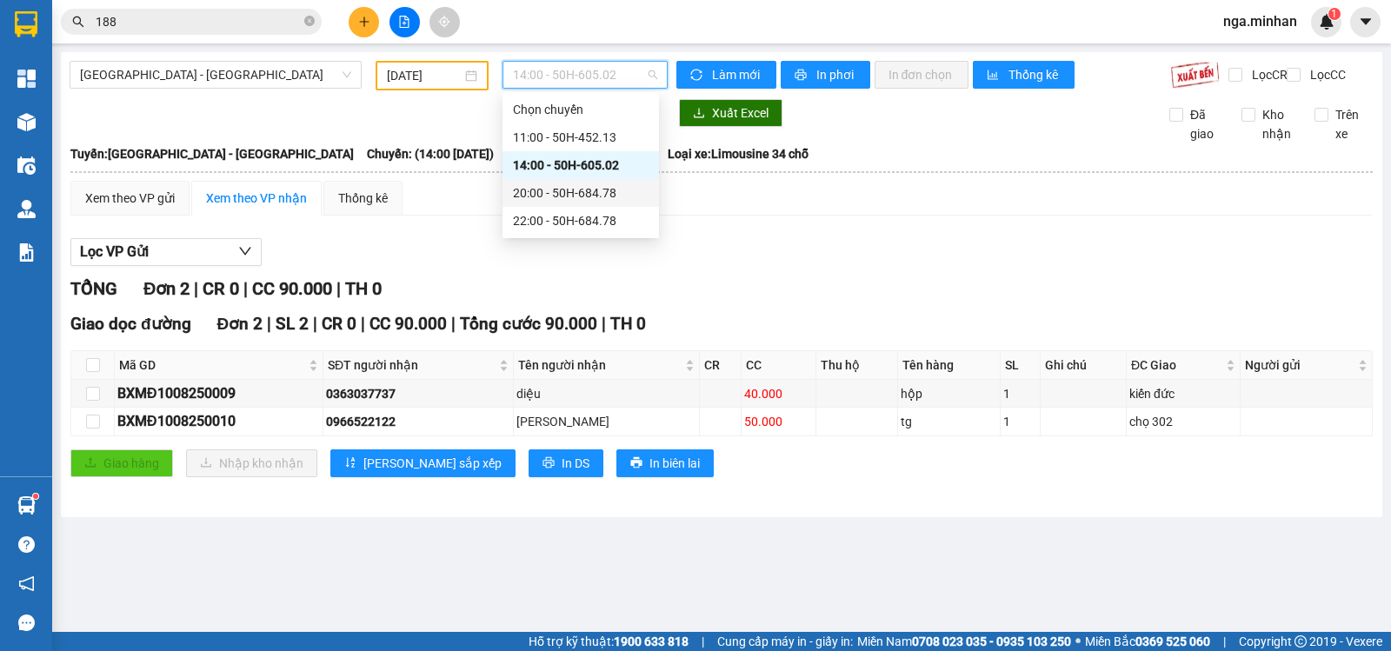
click at [587, 191] on div "20:00 - 50H-684.78" at bounding box center [581, 192] width 136 height 19
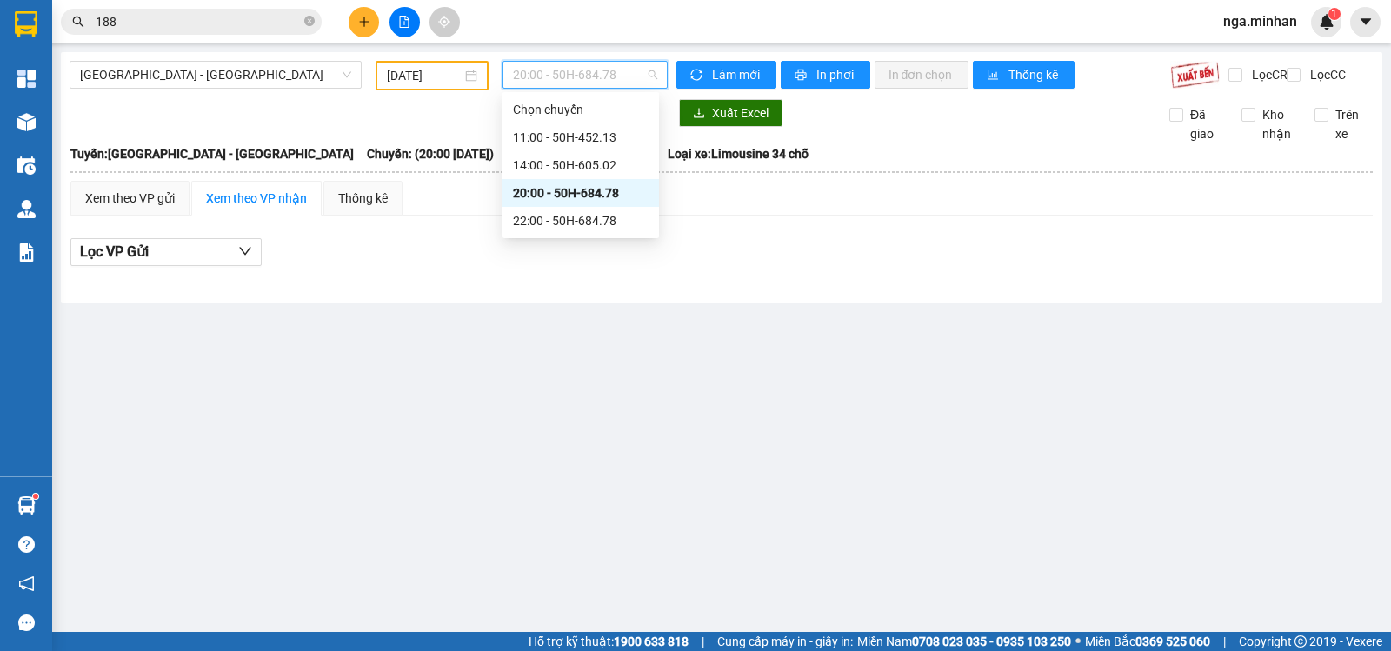
drag, startPoint x: 598, startPoint y: 71, endPoint x: 596, endPoint y: 100, distance: 28.8
click at [598, 73] on span "20:00 - 50H-684.78" at bounding box center [584, 75] width 143 height 26
click at [601, 220] on div "22:00 - 50H-684.78" at bounding box center [581, 220] width 136 height 19
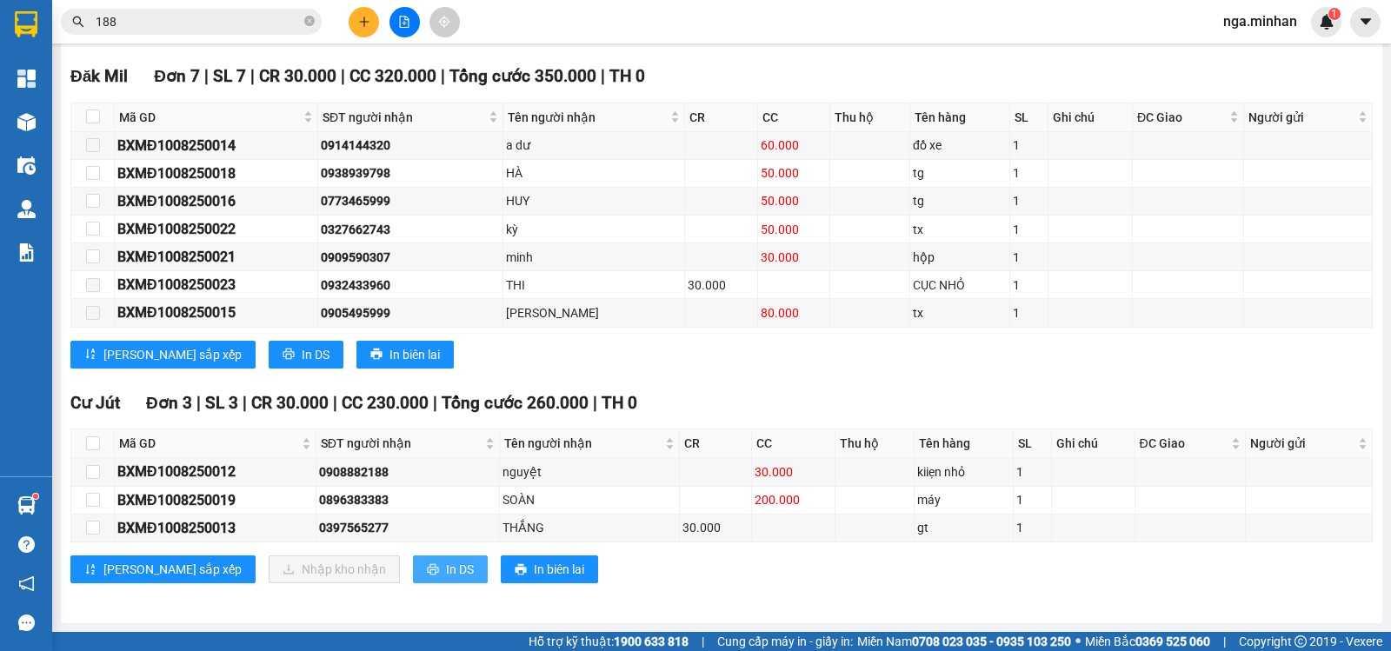
click at [413, 583] on button "In DS" at bounding box center [450, 570] width 75 height 28
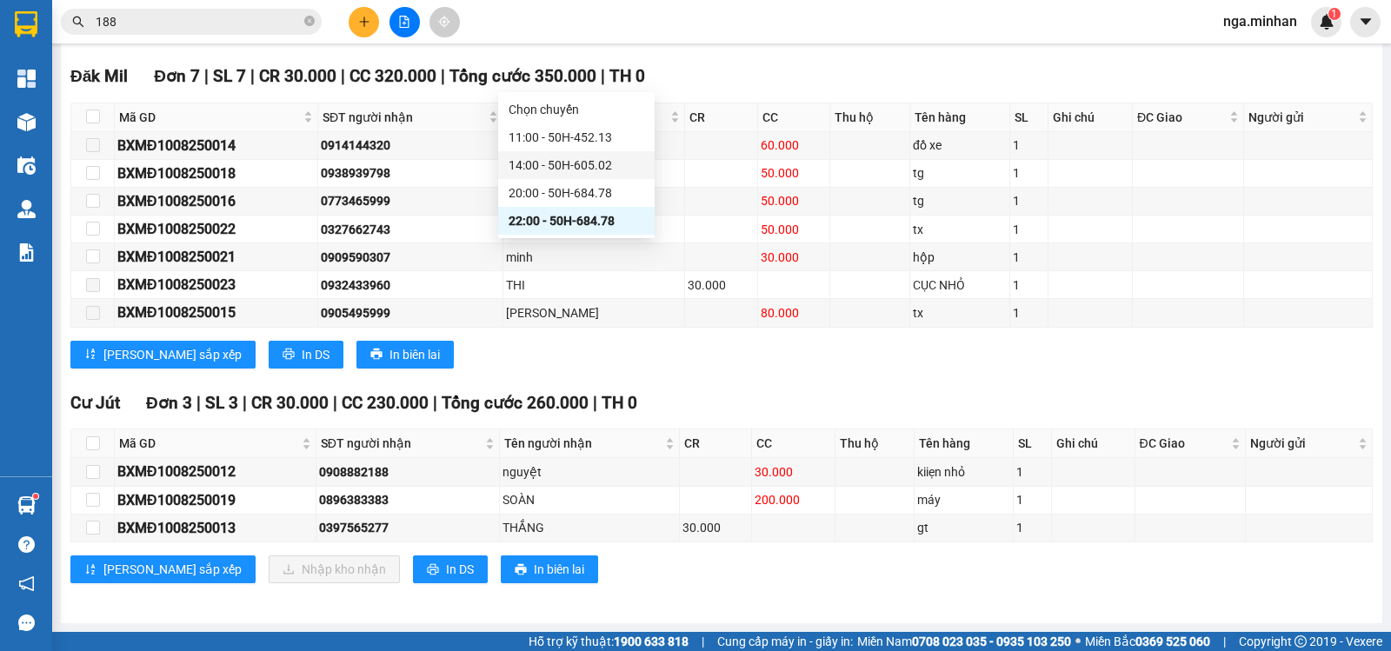
click at [613, 165] on div "14:00 - 50H-605.02" at bounding box center [577, 165] width 136 height 19
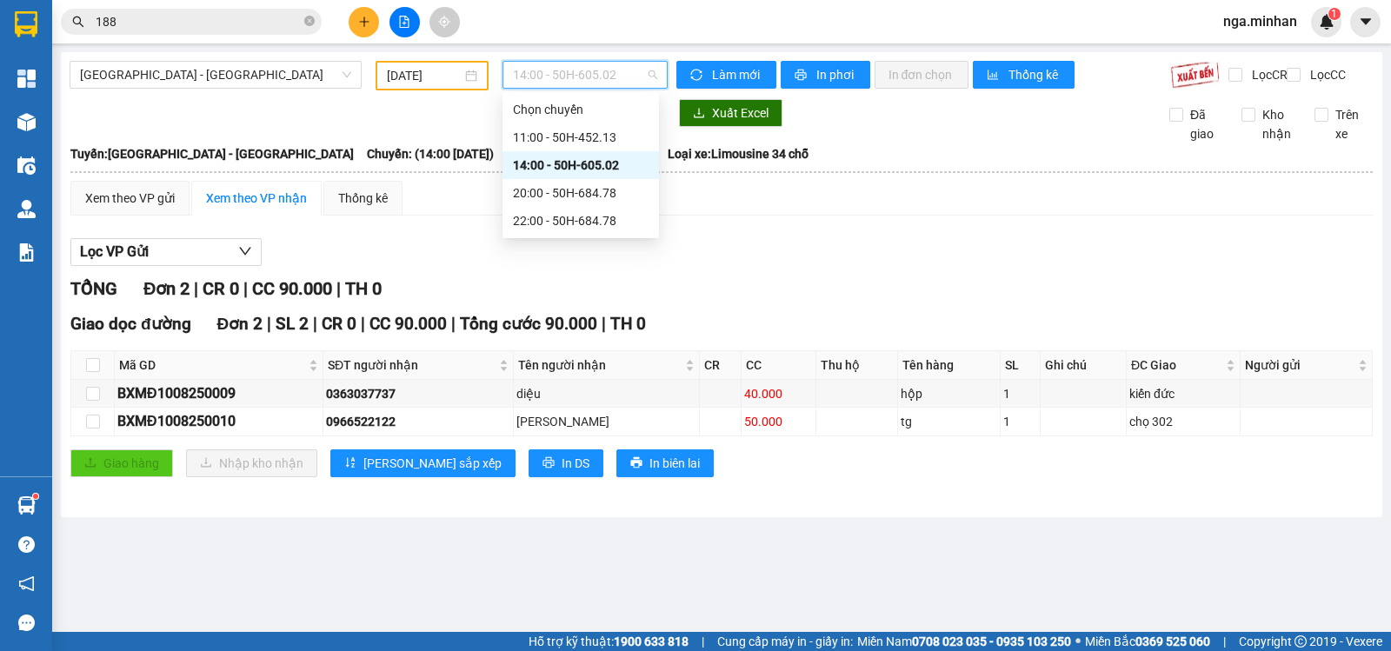
click at [603, 83] on span "14:00 - 50H-605.02" at bounding box center [584, 75] width 143 height 26
click at [602, 135] on div "11:00 - 50H-452.13" at bounding box center [581, 137] width 136 height 19
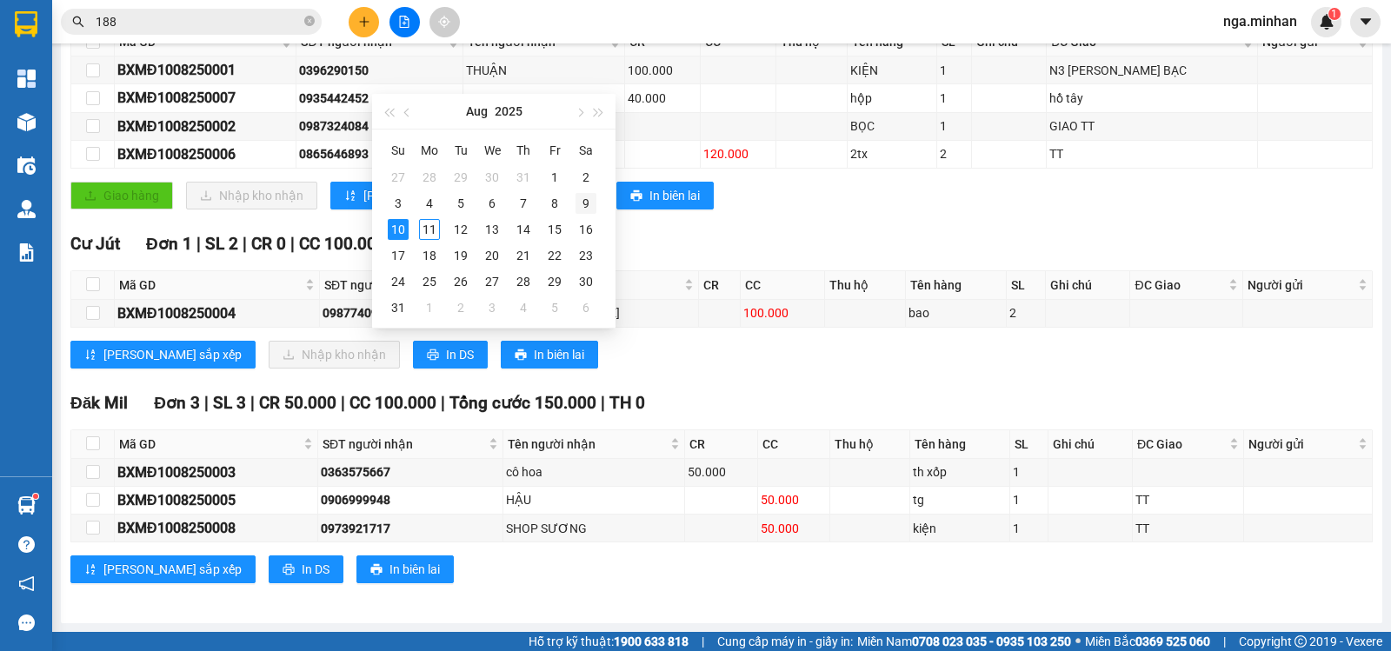
click at [586, 201] on div "9" at bounding box center [586, 203] width 21 height 21
type input "09/08/2025"
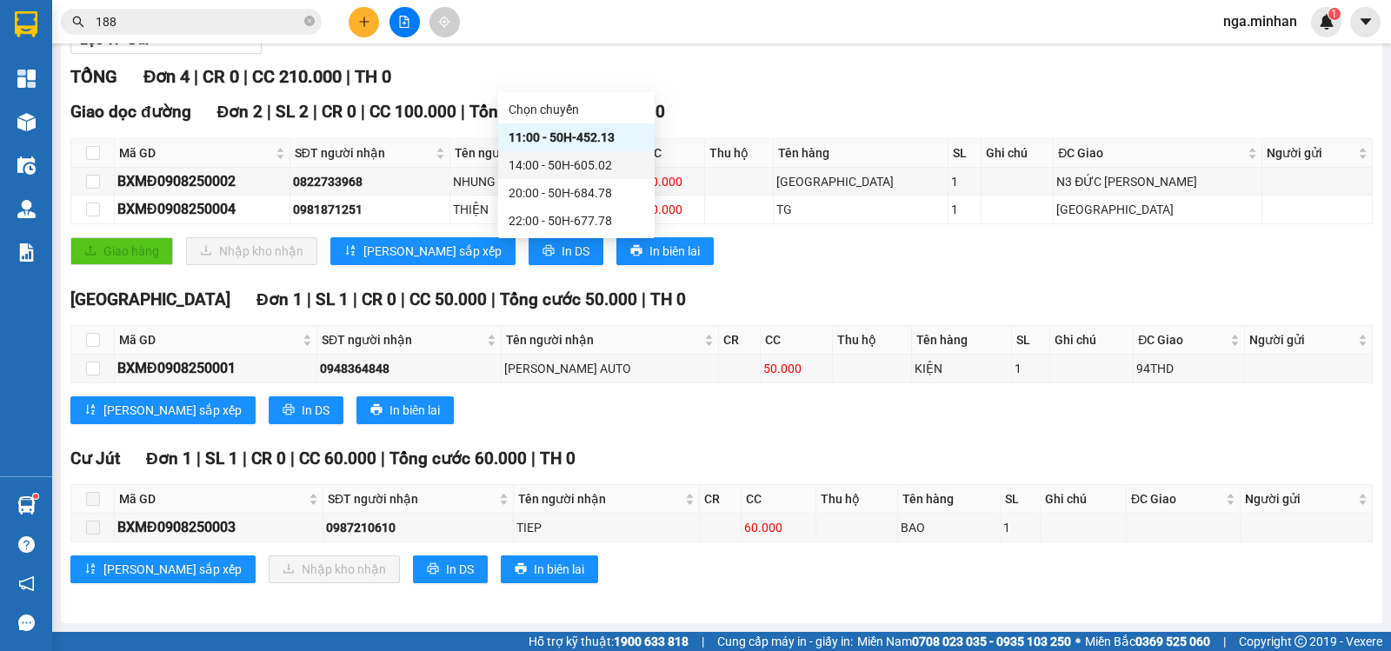
click at [616, 160] on div "14:00 - 50H-605.02" at bounding box center [577, 165] width 136 height 19
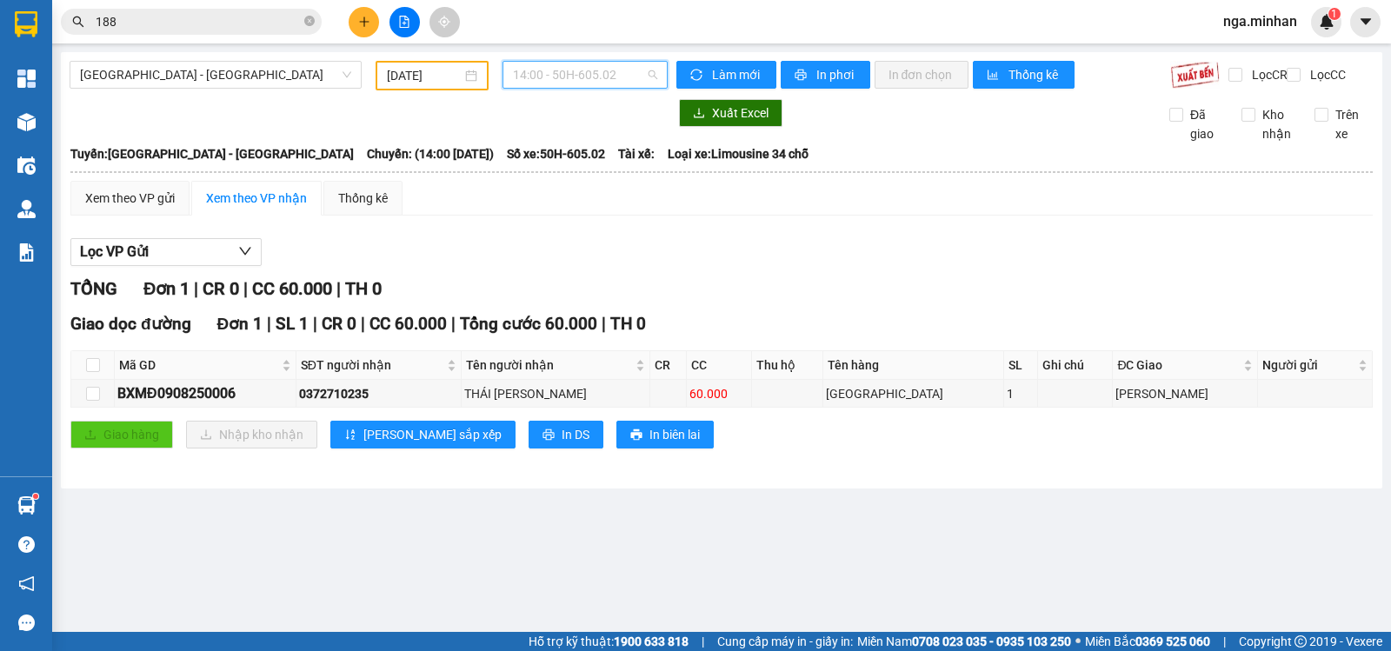
click at [620, 78] on span "14:00 - 50H-605.02" at bounding box center [584, 75] width 143 height 26
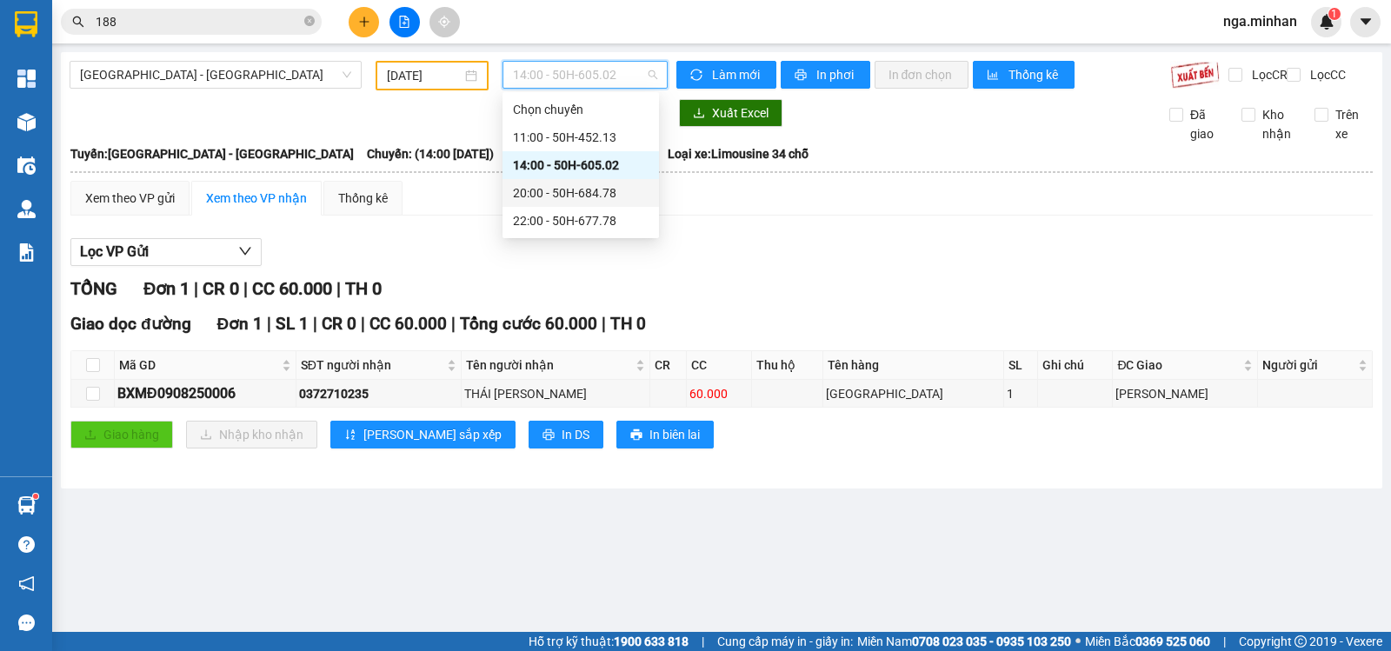
click at [607, 195] on div "20:00 - 50H-684.78" at bounding box center [581, 192] width 136 height 19
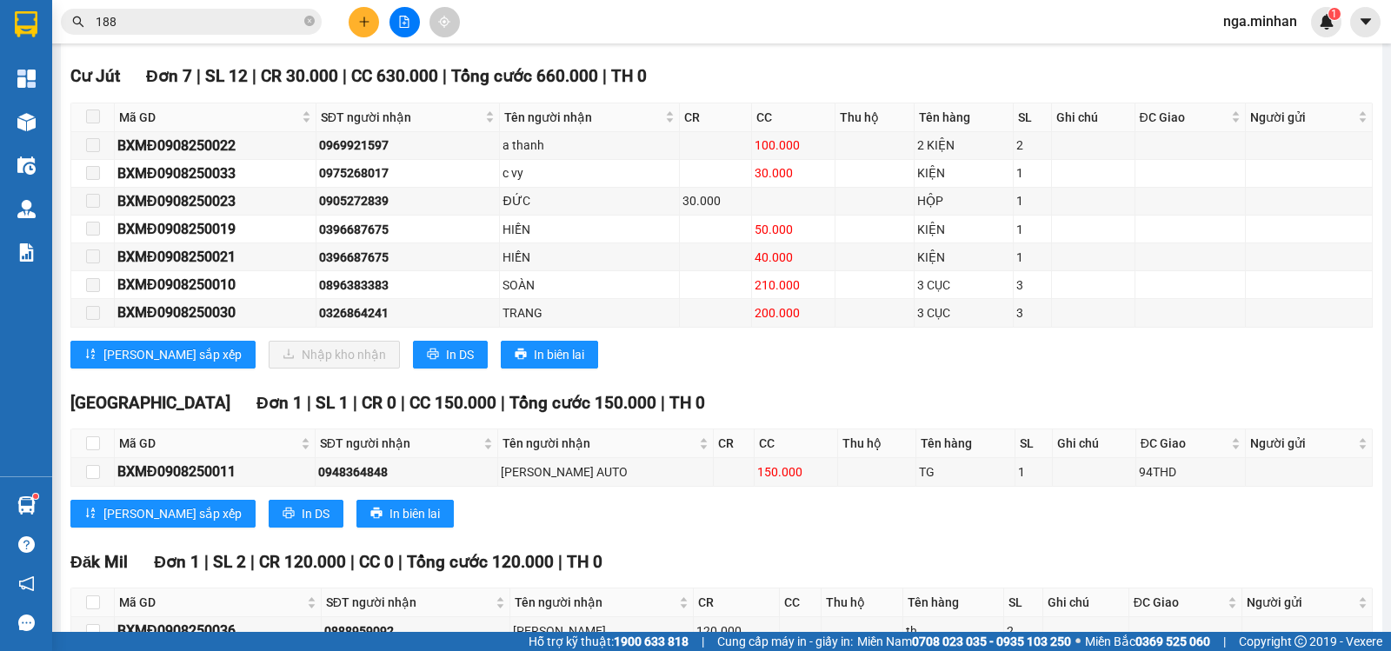
drag, startPoint x: 634, startPoint y: 82, endPoint x: 623, endPoint y: 102, distance: 22.6
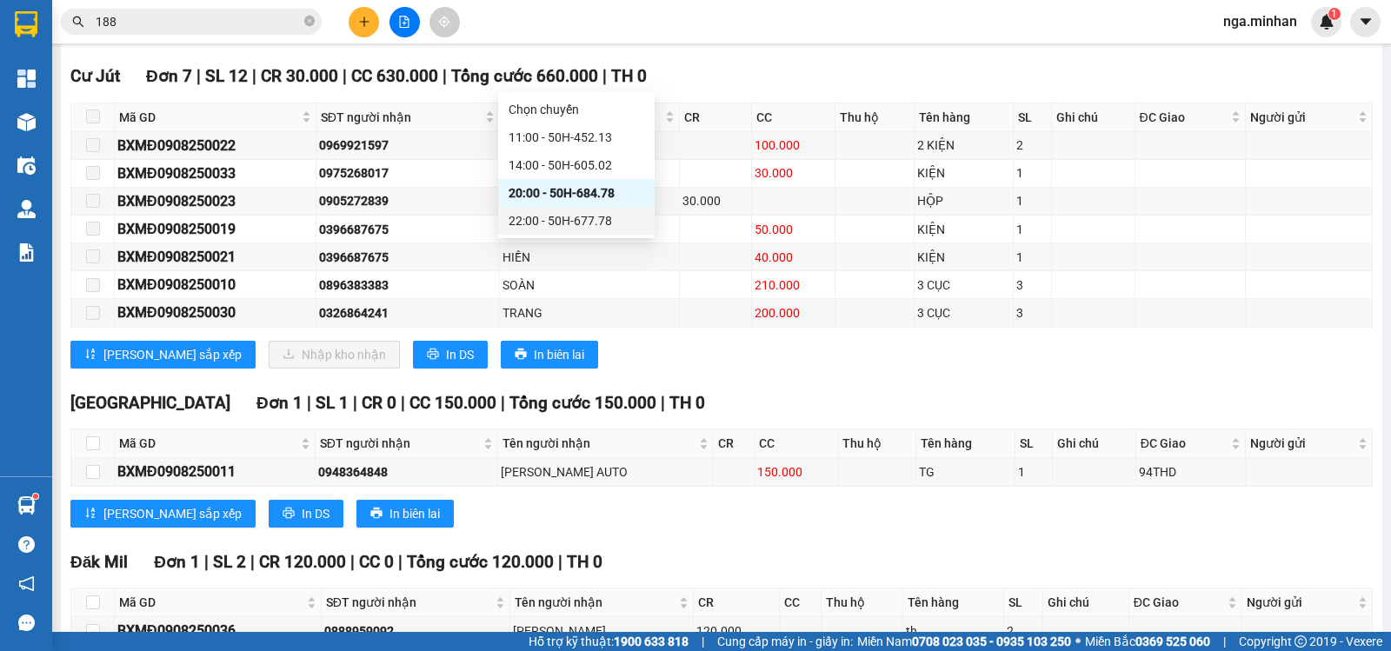
click at [632, 216] on div "22:00 - 50H-677.78" at bounding box center [577, 220] width 136 height 19
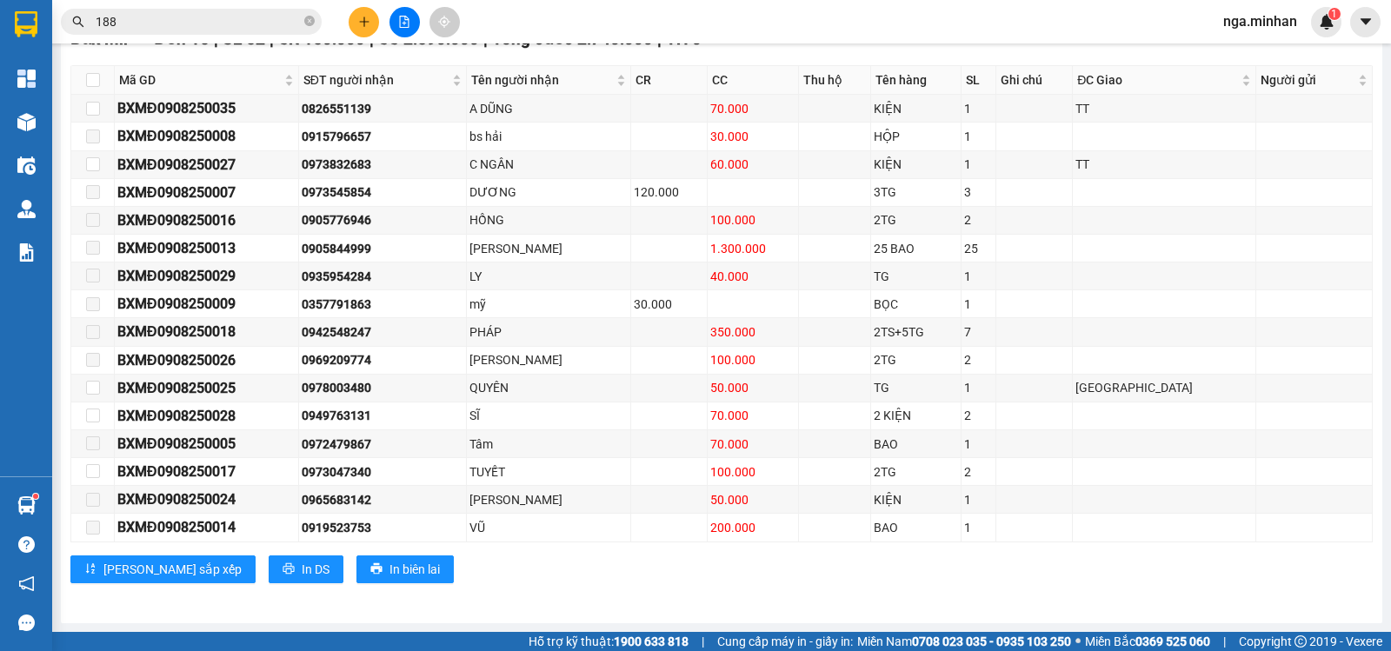
drag, startPoint x: 242, startPoint y: 73, endPoint x: 207, endPoint y: 100, distance: 44.0
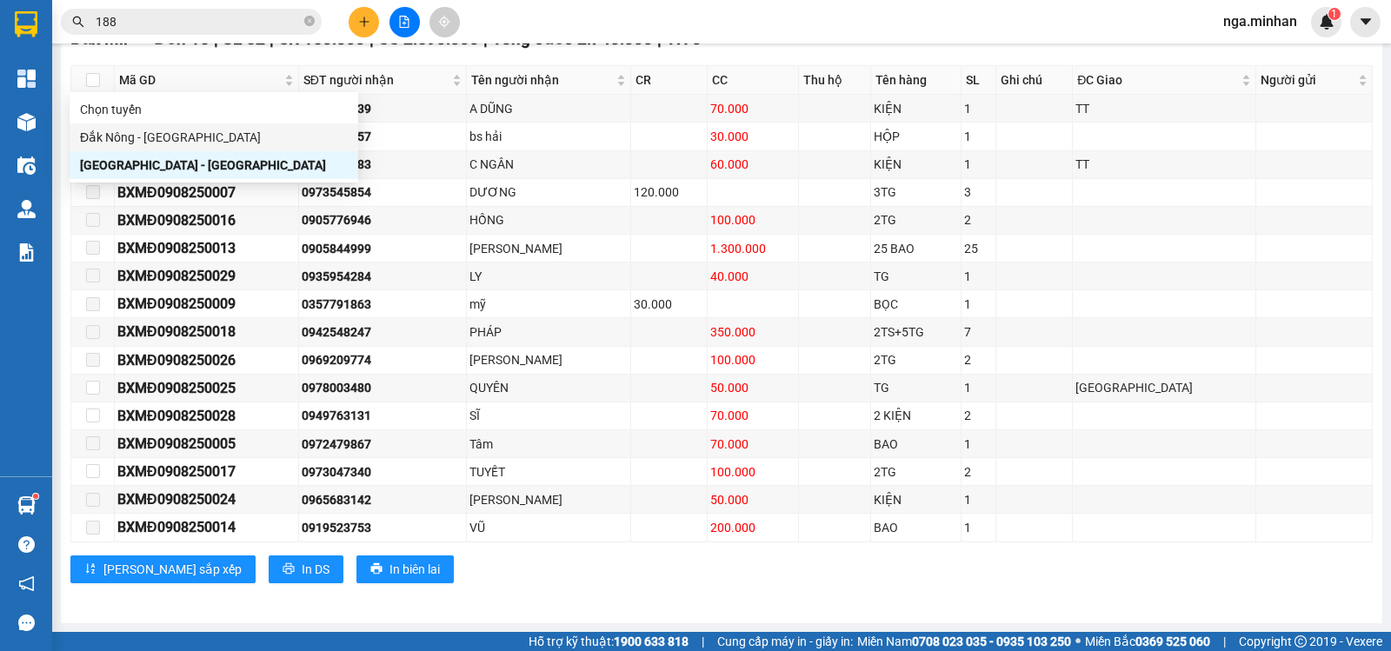
drag, startPoint x: 175, startPoint y: 133, endPoint x: 190, endPoint y: 131, distance: 15.7
click at [176, 134] on div "Đắk Nông - Sài Gòn" at bounding box center [214, 137] width 268 height 19
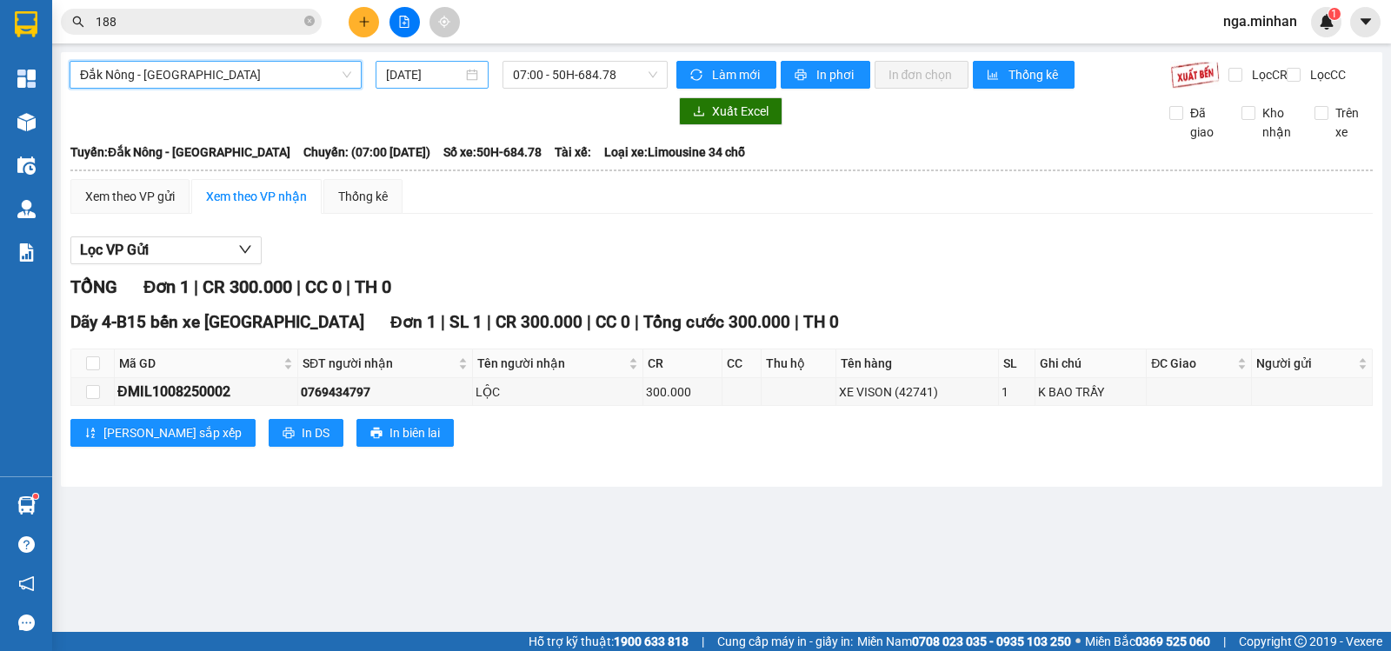
click at [410, 73] on input "11/08/2025" at bounding box center [424, 74] width 77 height 19
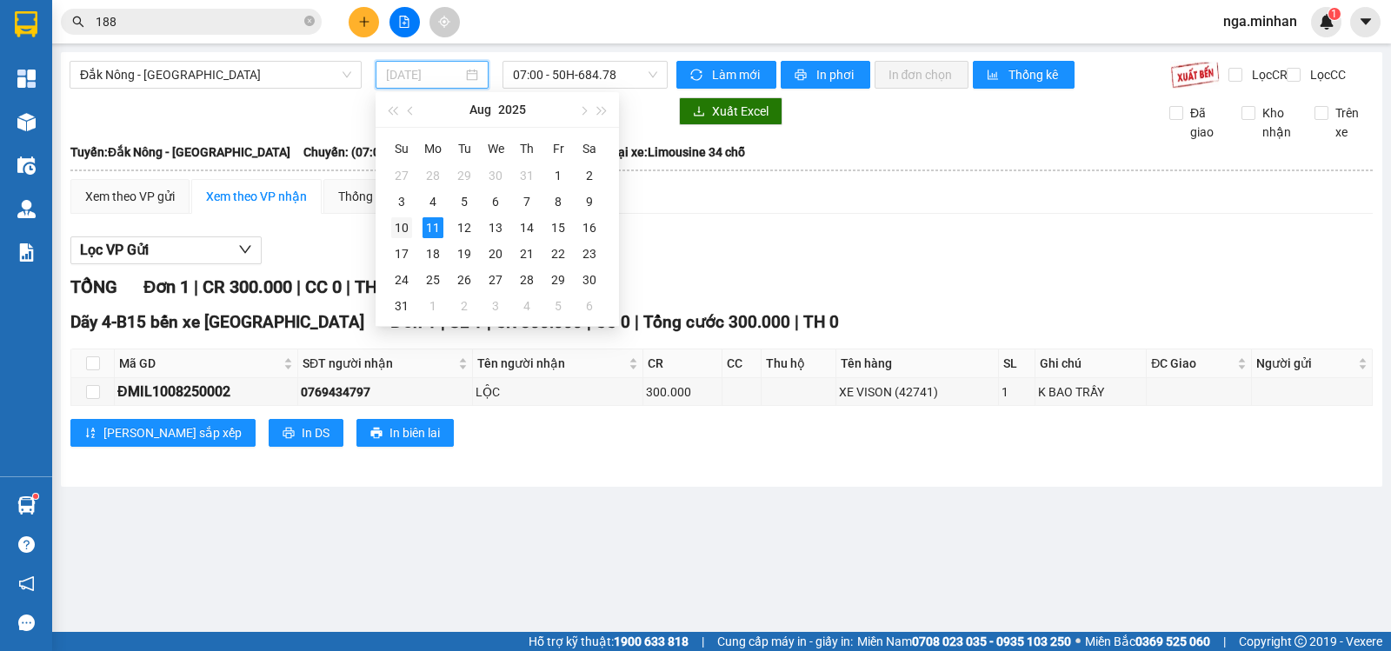
click at [396, 226] on div "10" at bounding box center [401, 227] width 21 height 21
type input "10/08/2025"
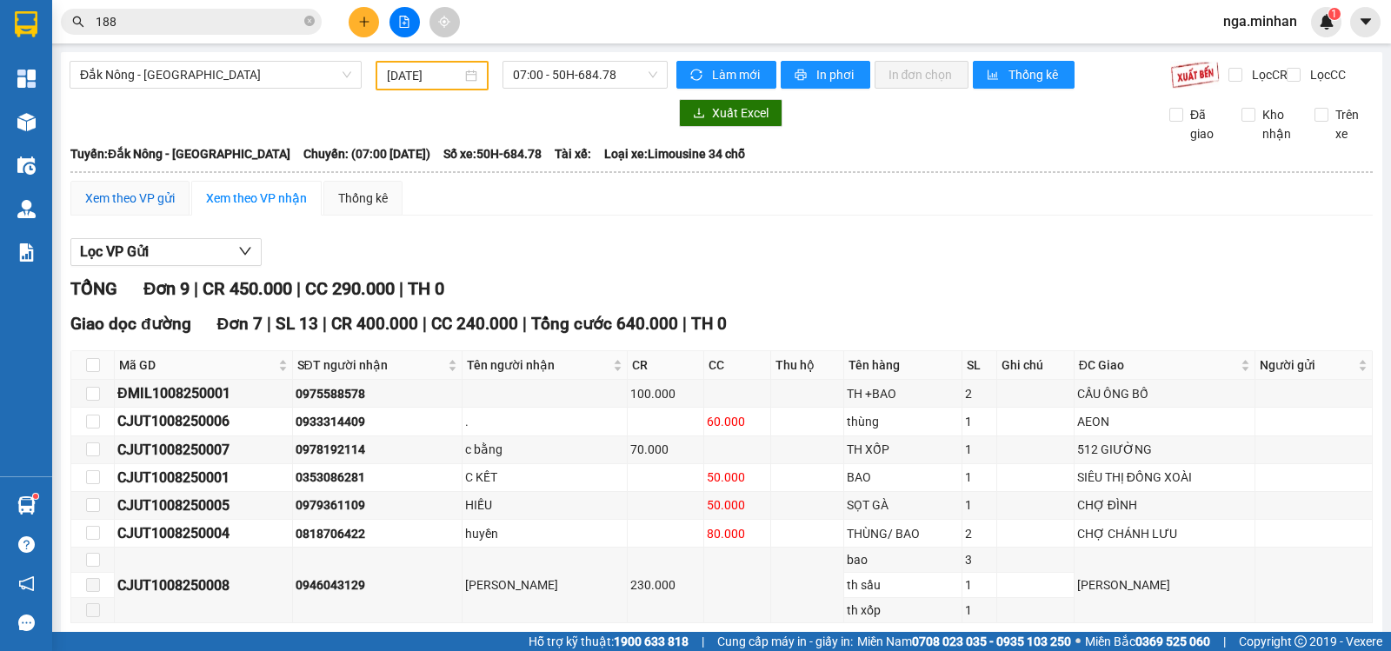
click at [172, 208] on div "Xem theo VP gửi" at bounding box center [130, 198] width 90 height 19
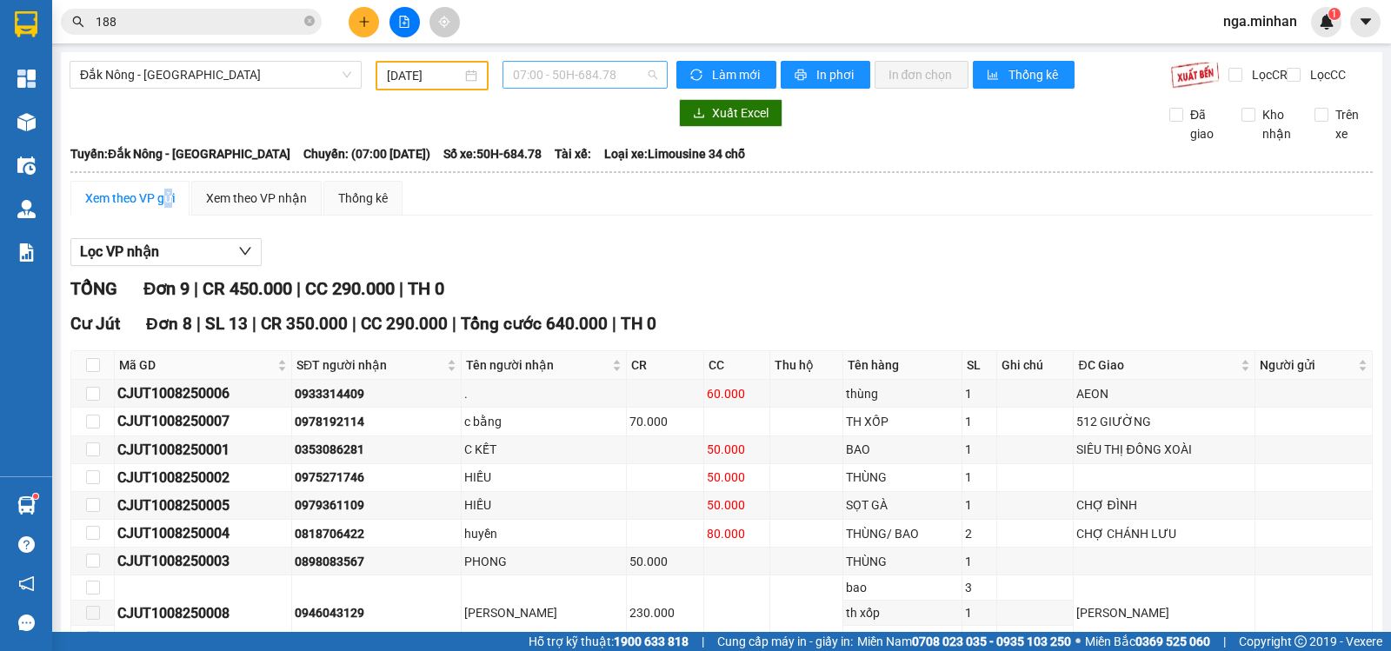
drag, startPoint x: 563, startPoint y: 67, endPoint x: 566, endPoint y: 83, distance: 16.9
click at [563, 68] on span "07:00 - 50H-684.78" at bounding box center [584, 75] width 143 height 26
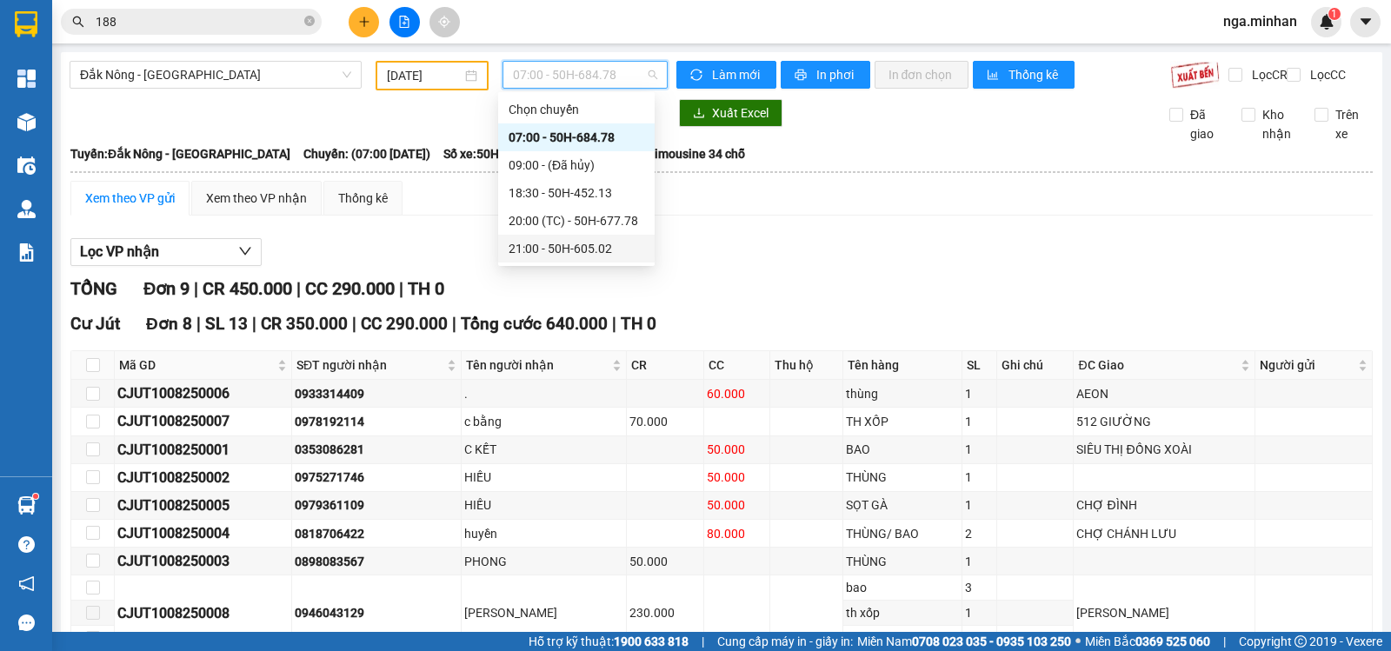
click at [608, 255] on div "21:00 - 50H-605.02" at bounding box center [577, 248] width 136 height 19
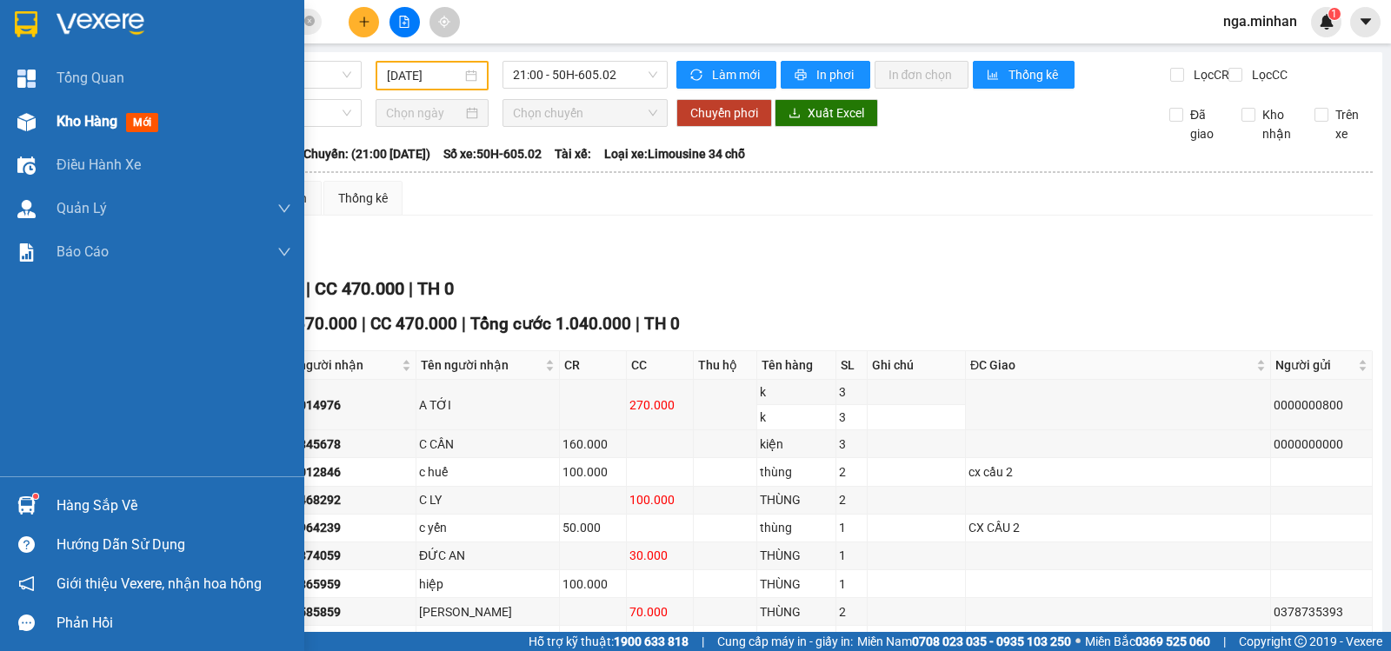
click at [66, 131] on div "Kho hàng mới" at bounding box center [111, 121] width 109 height 22
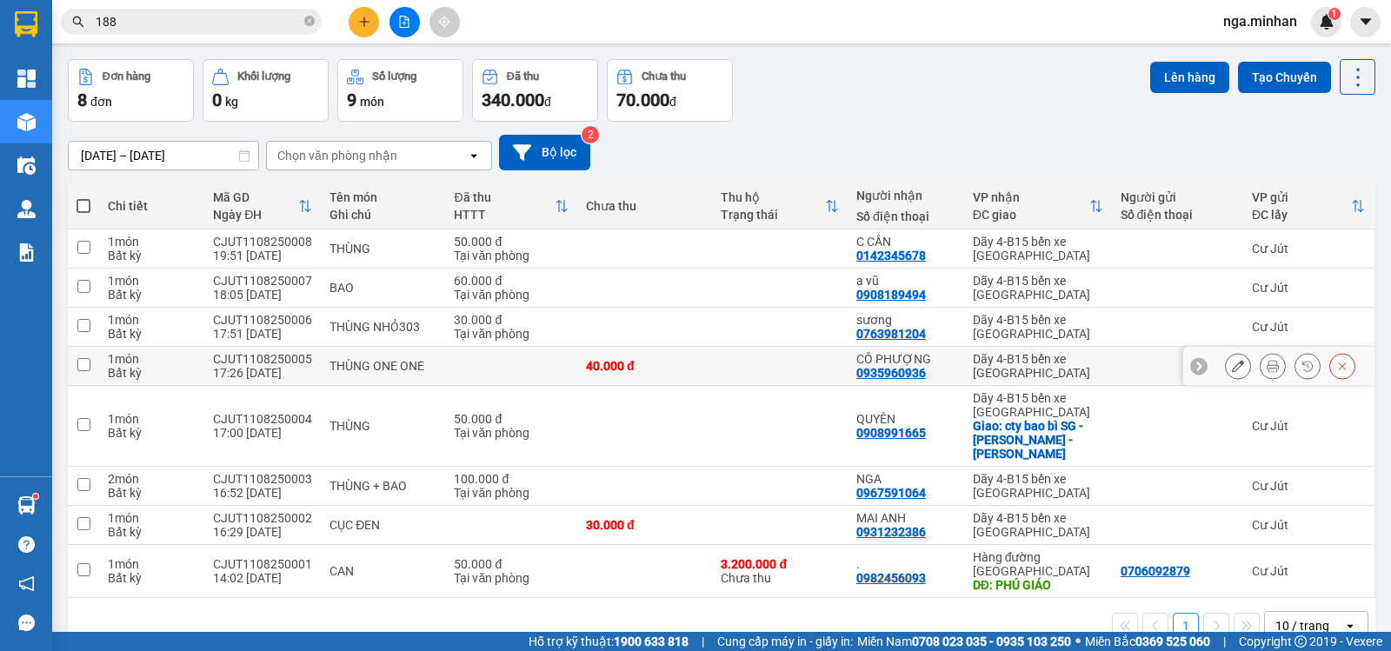
scroll to position [80, 0]
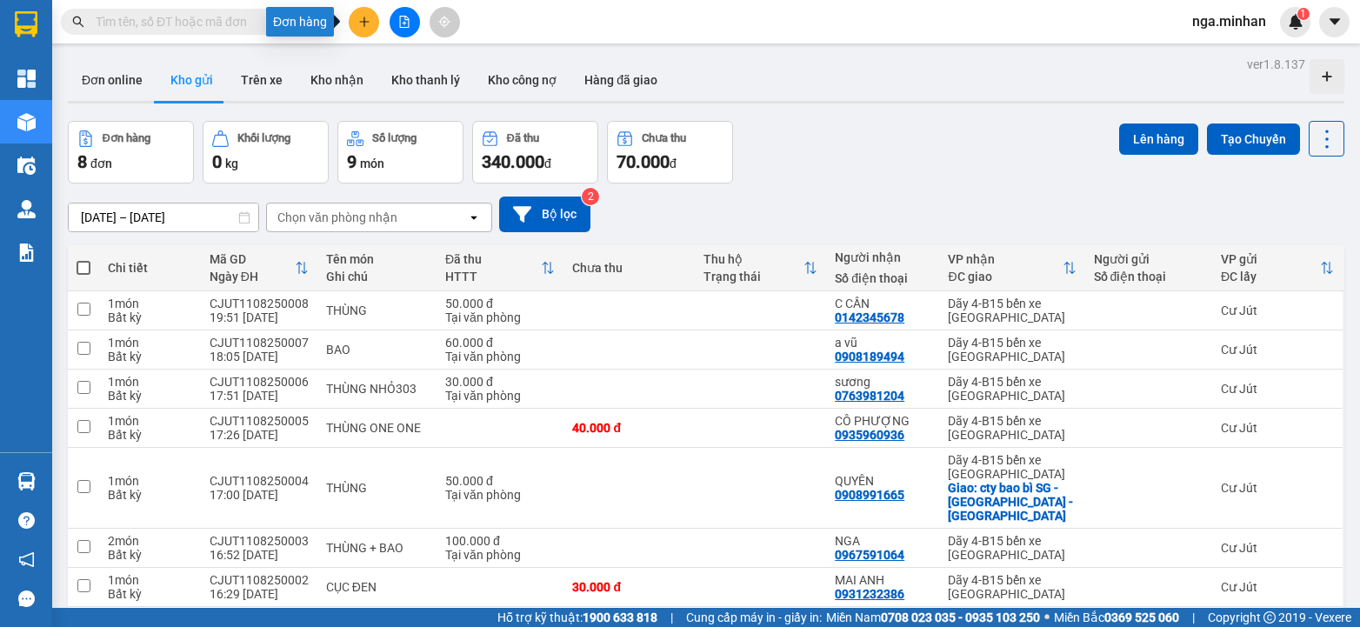
click at [374, 20] on button at bounding box center [364, 22] width 30 height 30
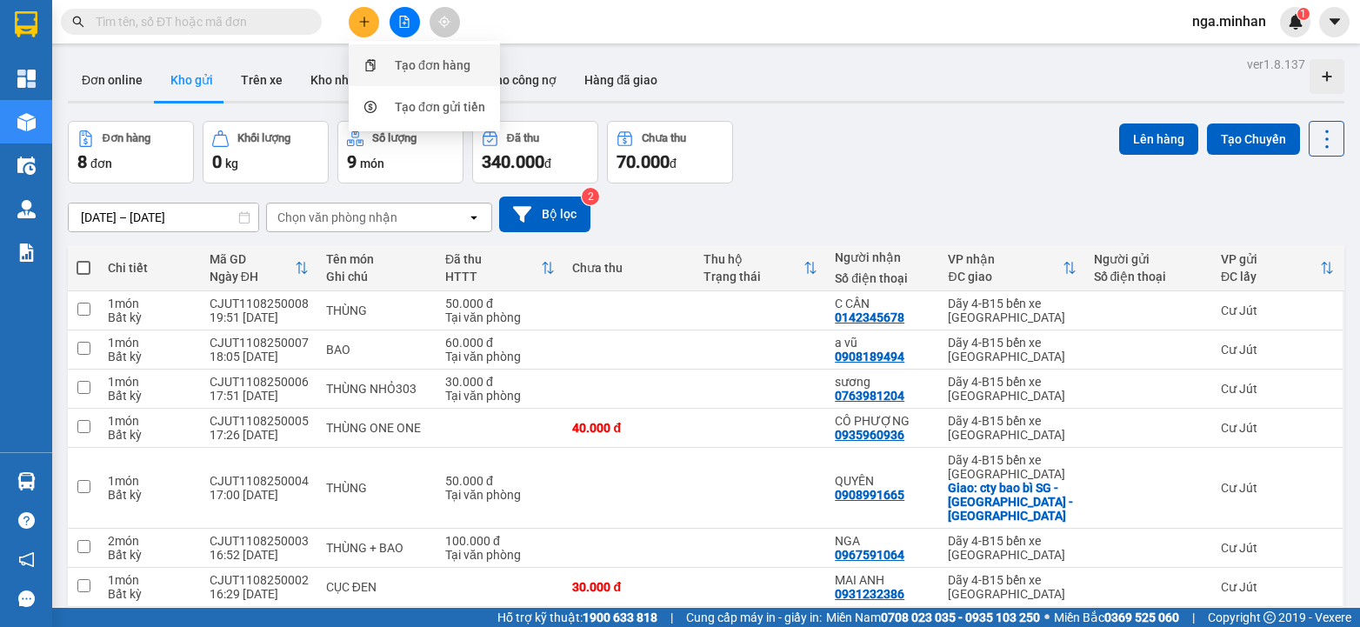
click at [431, 64] on div "Tạo đơn hàng" at bounding box center [433, 65] width 76 height 19
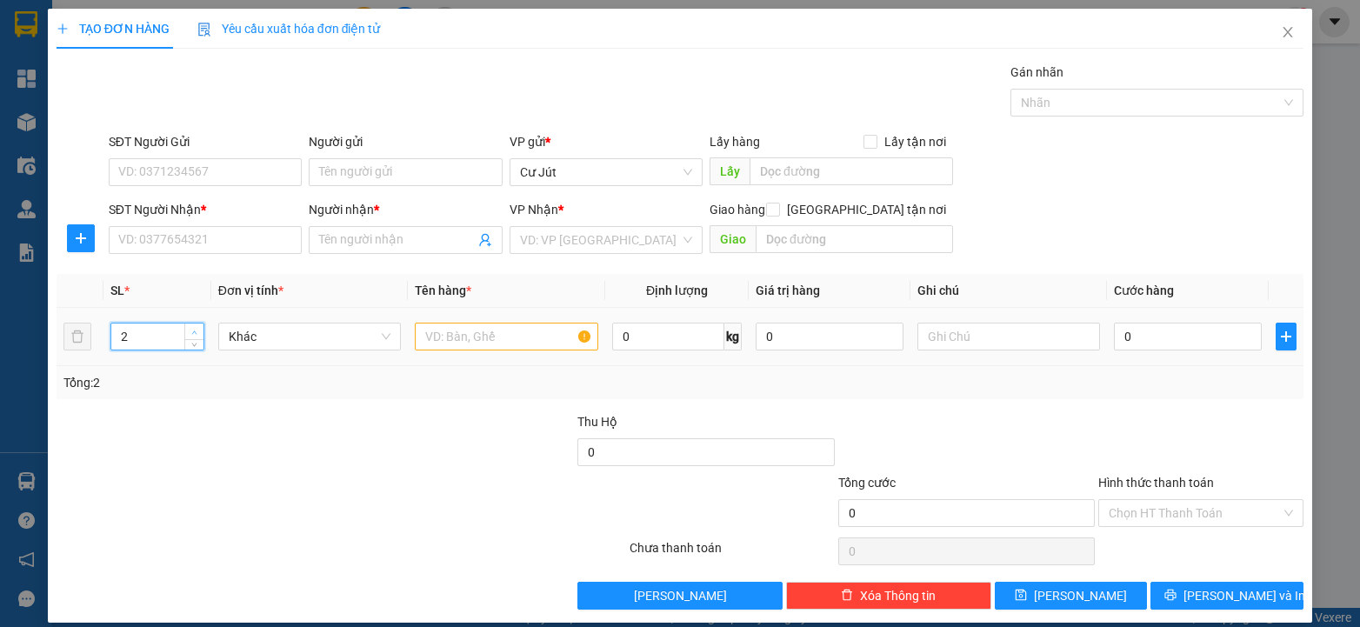
click at [195, 325] on span "Increase Value" at bounding box center [193, 331] width 19 height 16
type input "4"
click at [195, 325] on span "Increase Value" at bounding box center [193, 331] width 19 height 16
click at [506, 335] on input "text" at bounding box center [506, 337] width 183 height 28
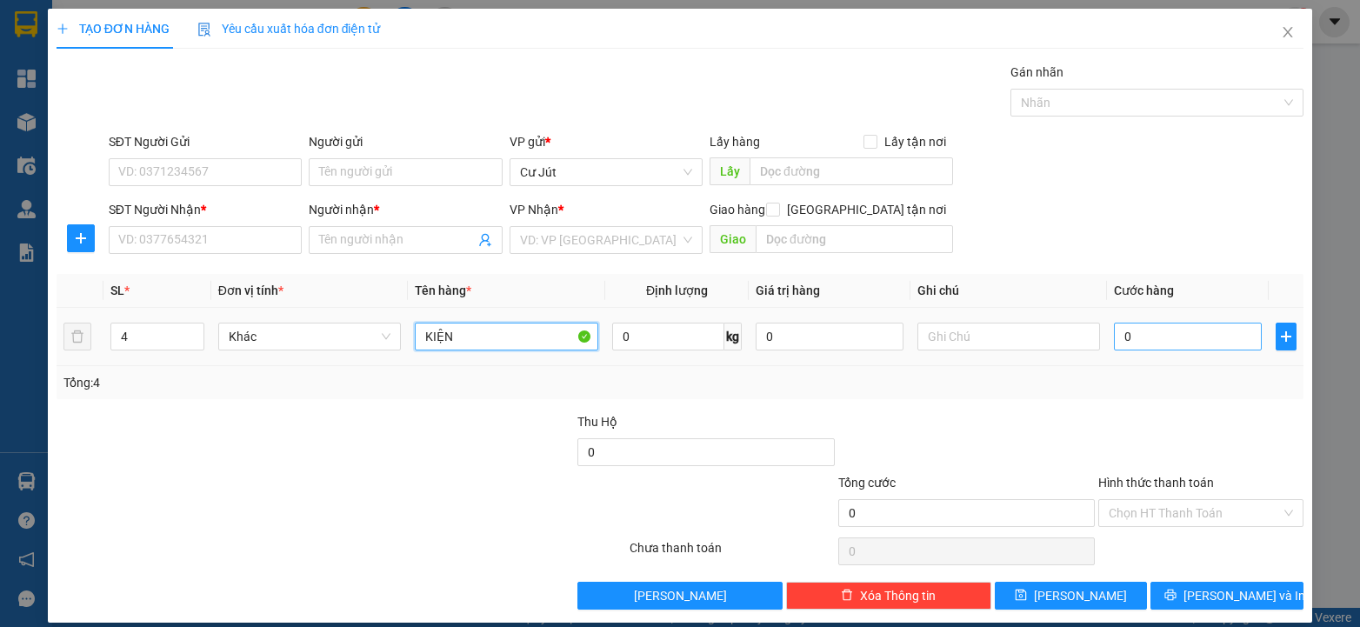
type input "KIỆN"
click at [1219, 349] on input "0" at bounding box center [1188, 337] width 148 height 28
type input "1"
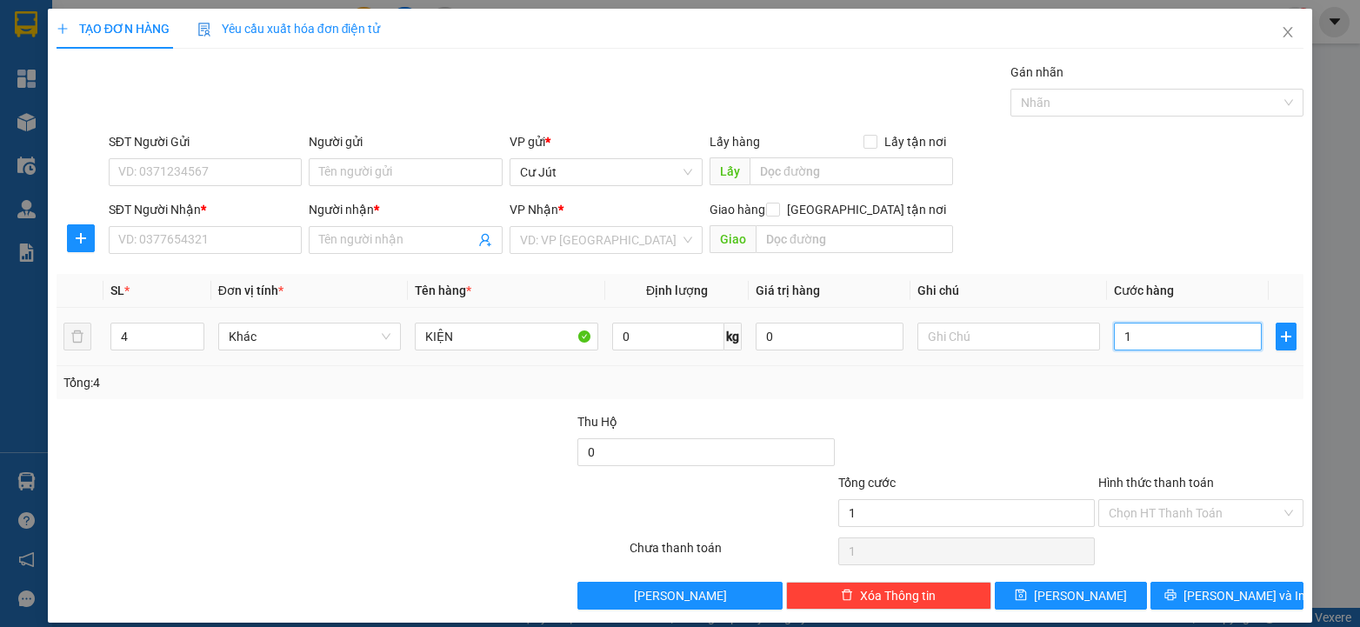
type input "18"
type input "180"
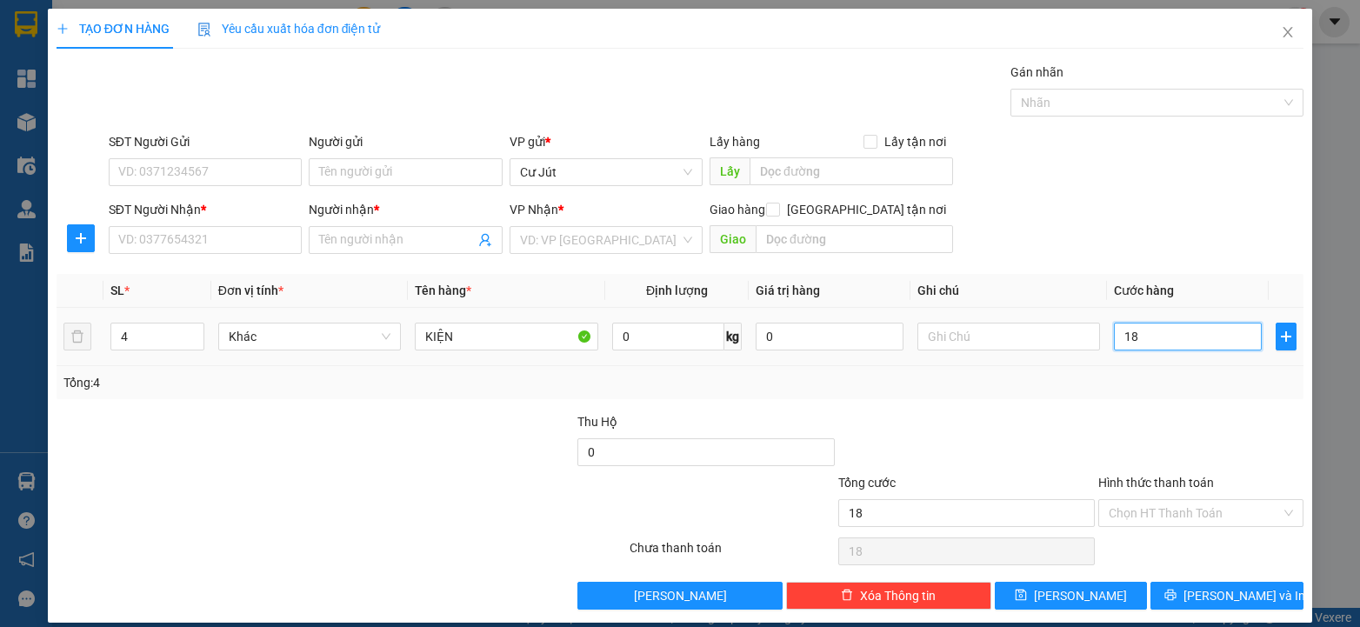
type input "180"
type input "180.000"
click at [1279, 332] on icon "plus" at bounding box center [1286, 337] width 14 height 14
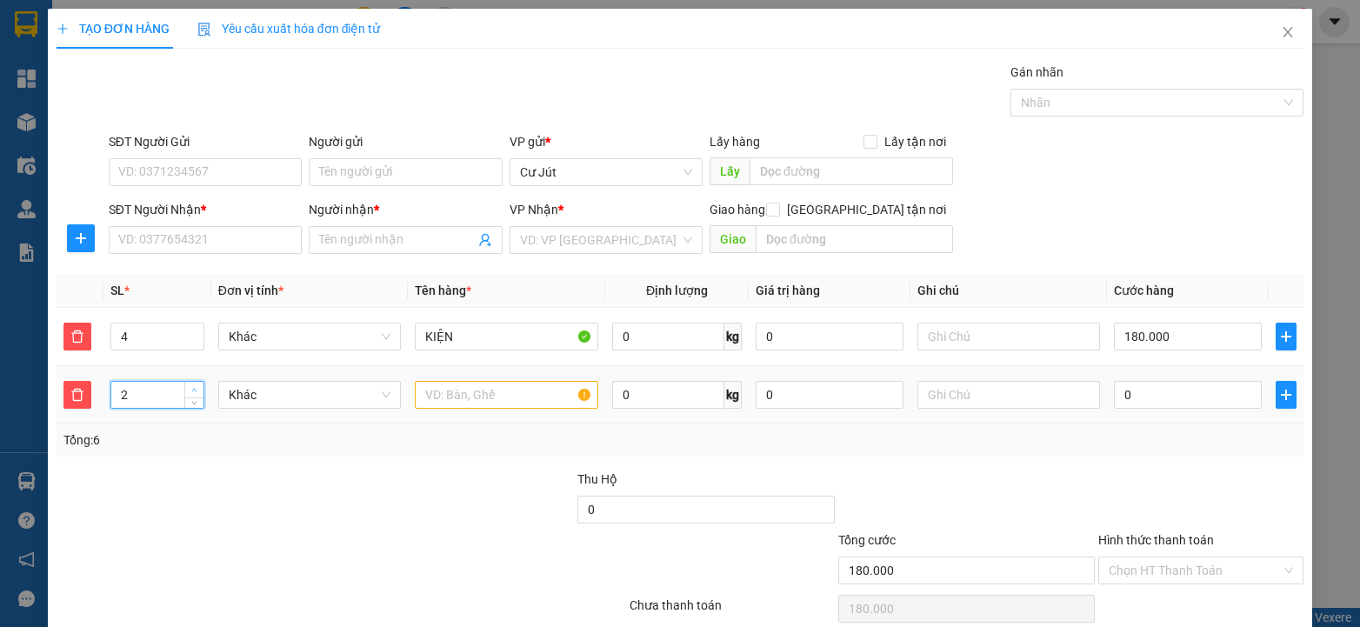
click at [190, 385] on span "up" at bounding box center [195, 390] width 10 height 10
type input "3"
drag, startPoint x: 190, startPoint y: 384, endPoint x: 183, endPoint y: 370, distance: 16.3
click at [190, 383] on span "Increase Value" at bounding box center [193, 390] width 19 height 16
click at [487, 388] on input "text" at bounding box center [506, 395] width 183 height 28
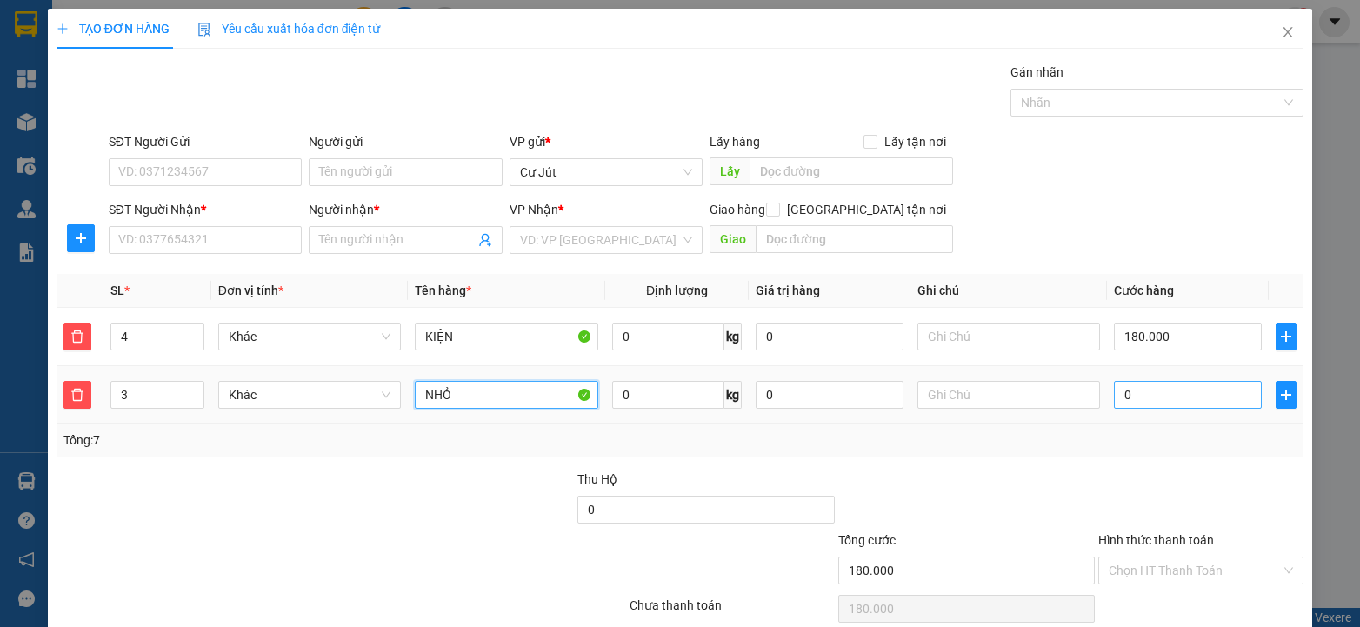
type input "NHỎ"
click at [1162, 400] on input "0" at bounding box center [1188, 395] width 148 height 28
type input "180.009"
type input "9"
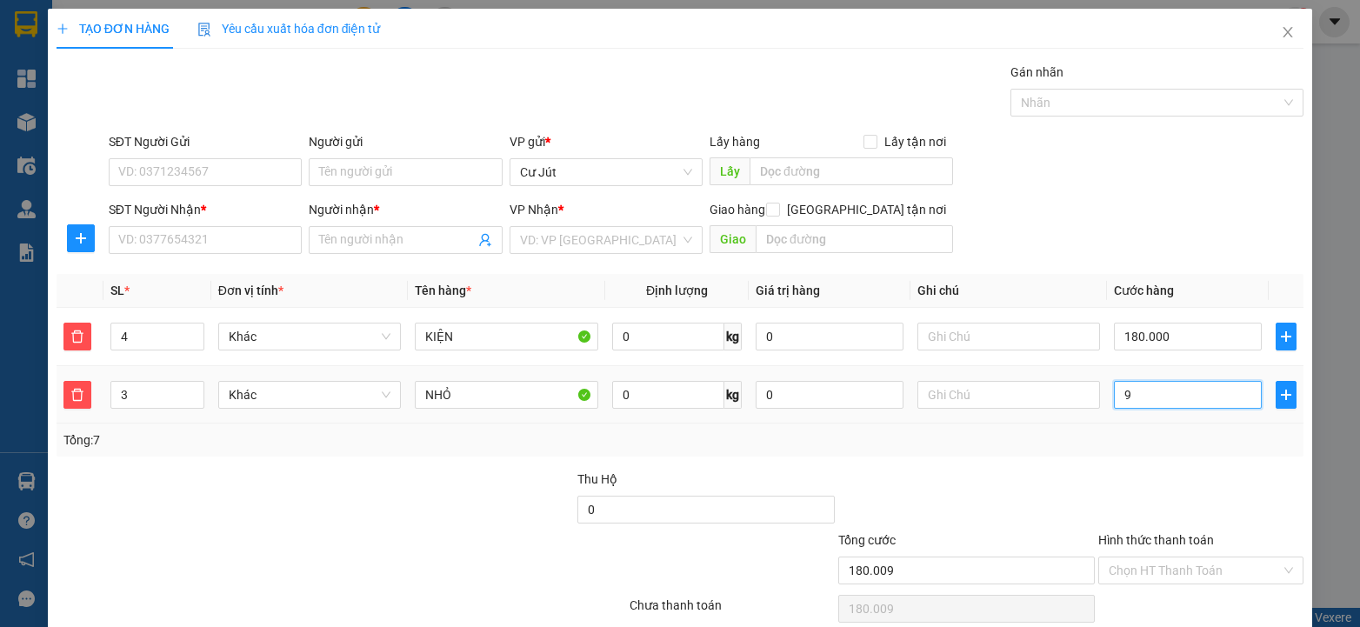
type input "180.090"
type input "90"
type input "270.000"
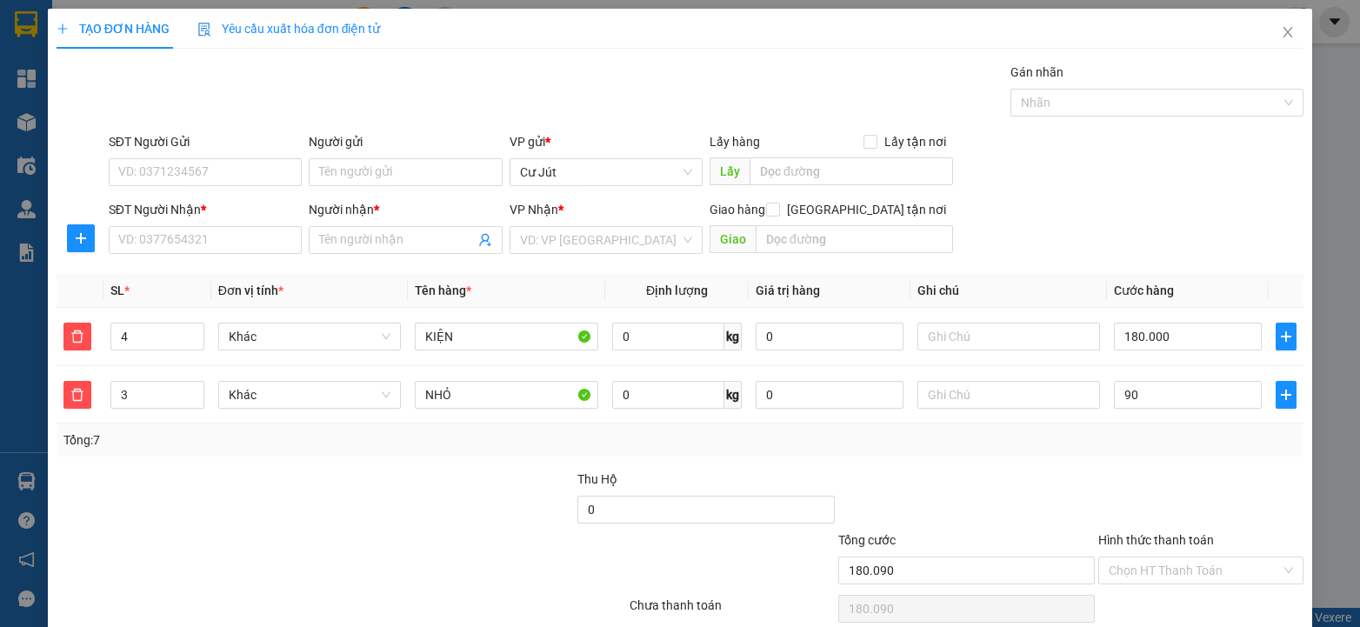
type input "90.000"
click at [1038, 431] on div "Tổng: 7" at bounding box center [680, 439] width 1234 height 19
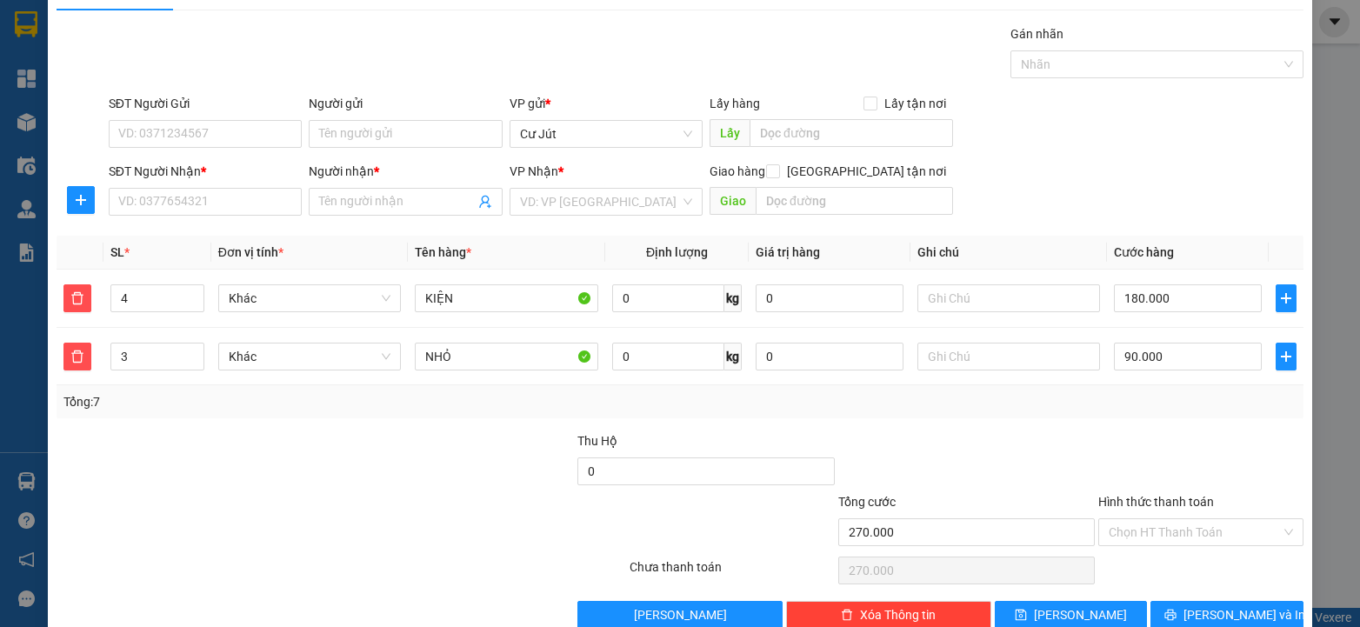
scroll to position [74, 0]
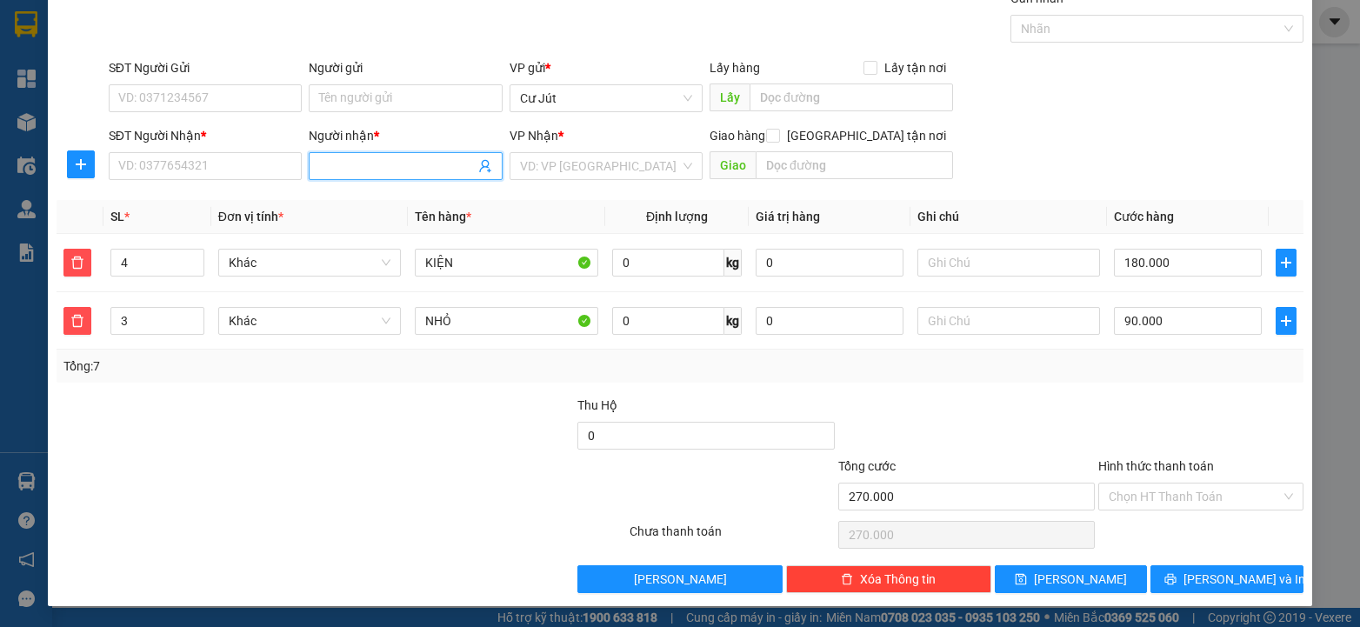
click at [410, 158] on input "Người nhận *" at bounding box center [396, 165] width 155 height 19
type input "A TỚI"
click at [397, 198] on div "A TỚI - 0378014976" at bounding box center [401, 200] width 170 height 19
type input "0378014976"
type input "A TỚI"
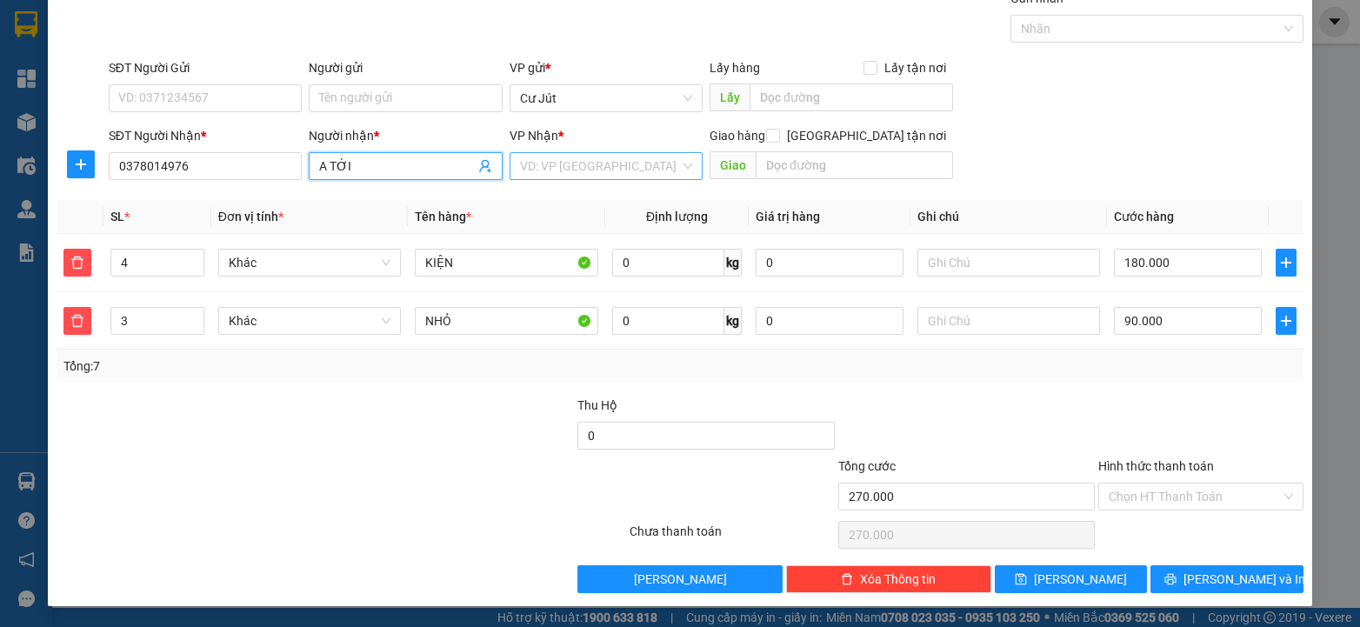
click at [616, 165] on input "search" at bounding box center [600, 166] width 160 height 26
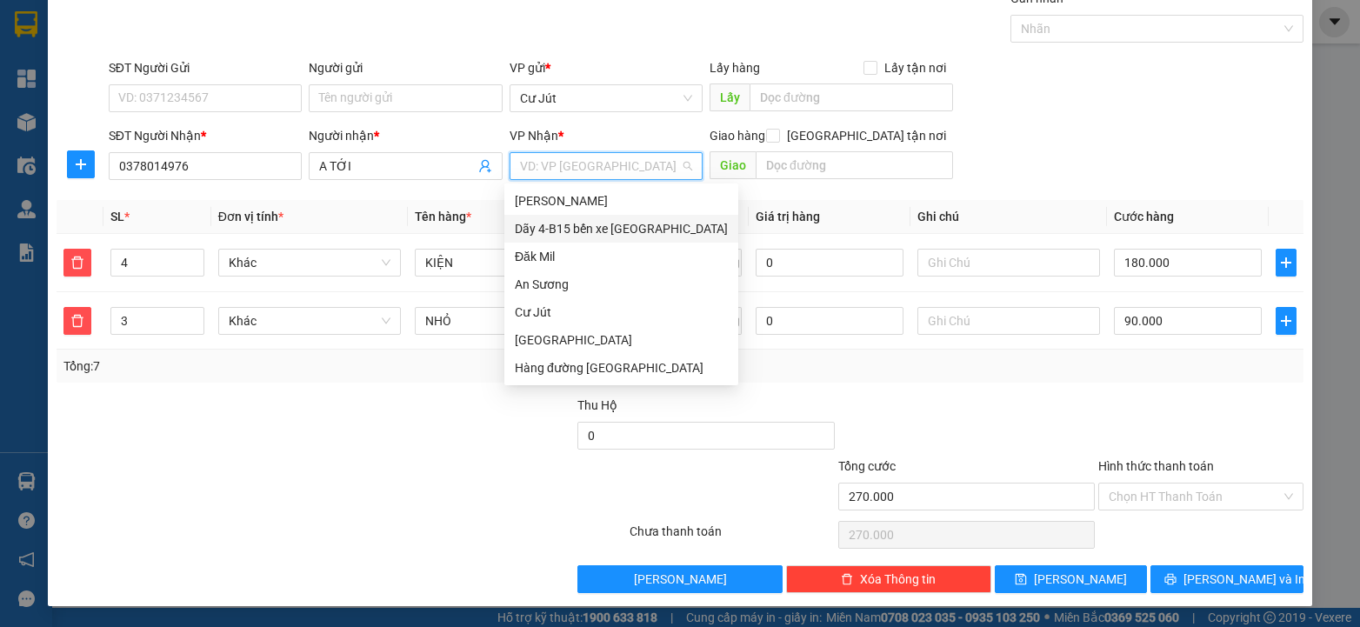
click at [622, 226] on div "Dãy 4-B15 bến xe [GEOGRAPHIC_DATA]" at bounding box center [621, 228] width 213 height 19
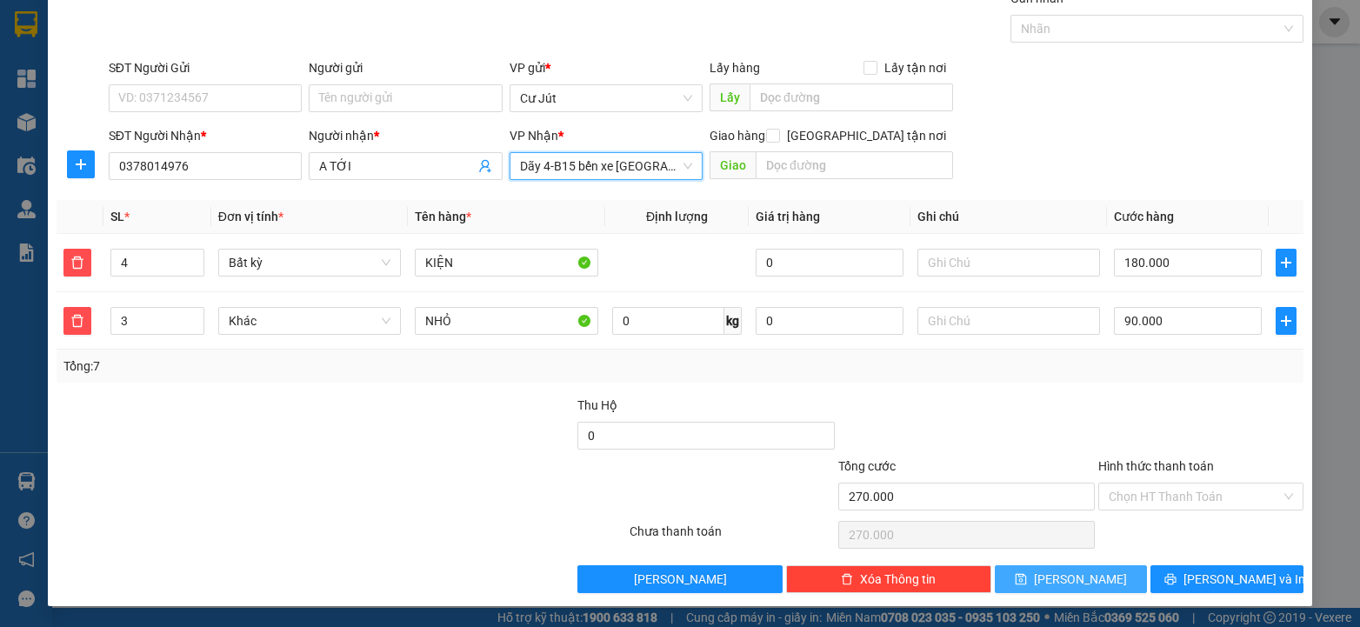
click at [1084, 580] on button "[PERSON_NAME]" at bounding box center [1071, 579] width 153 height 28
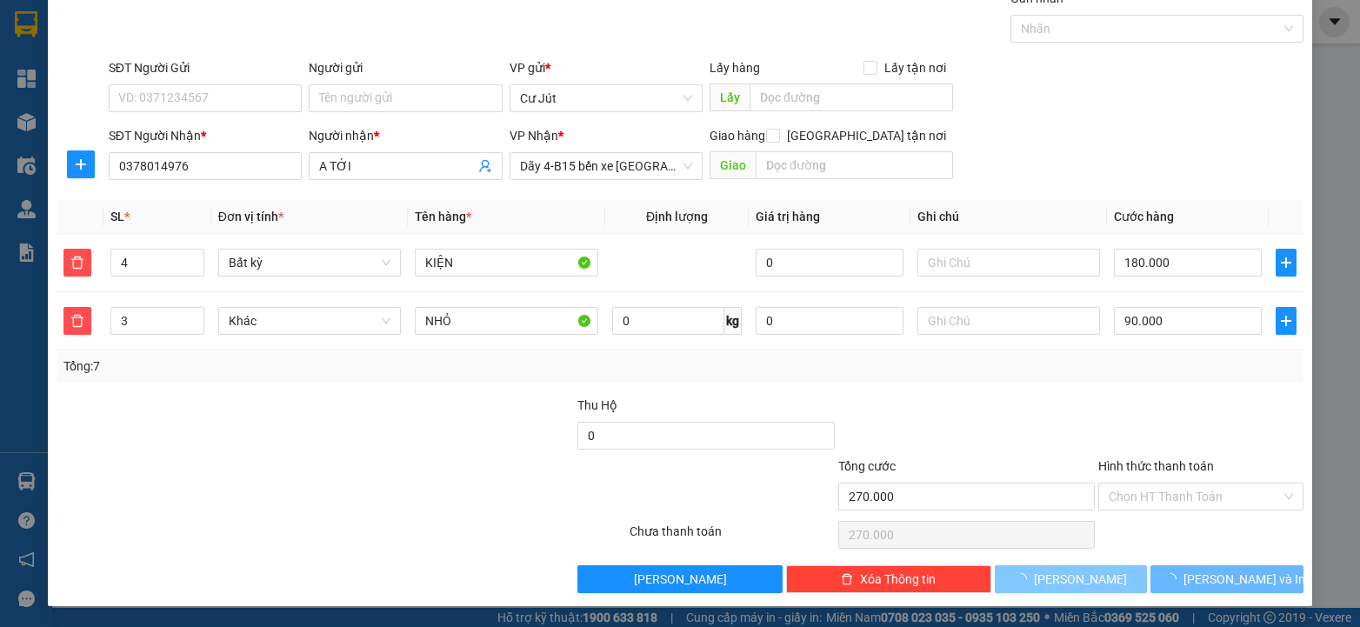
type input "1"
type input "0"
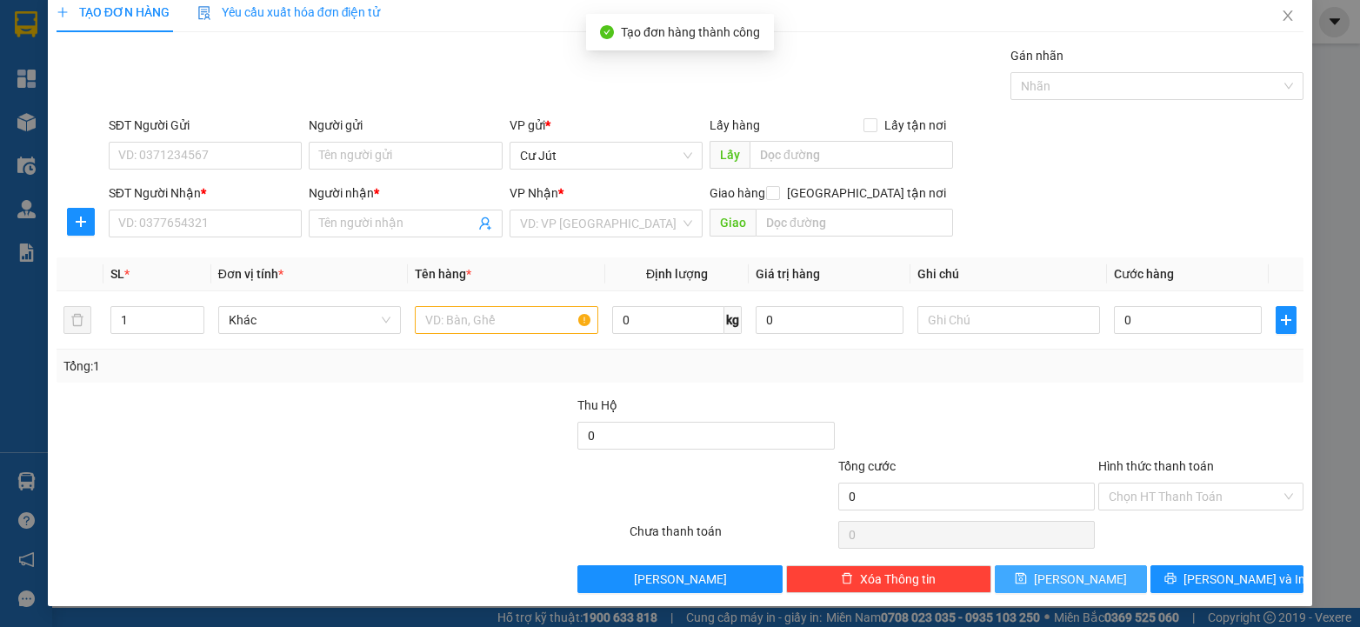
scroll to position [17, 0]
